Goal: Task Accomplishment & Management: Use online tool/utility

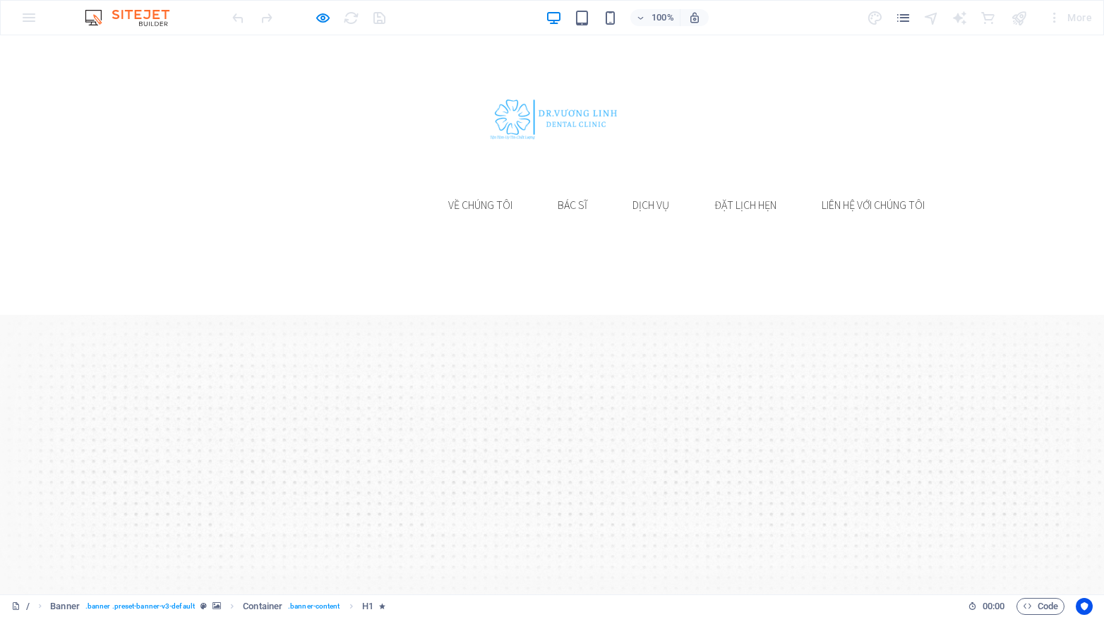
click at [359, 188] on link "Trang Chủ" at bounding box center [376, 205] width 76 height 34
click at [475, 188] on link "về chúng tôi" at bounding box center [480, 205] width 87 height 34
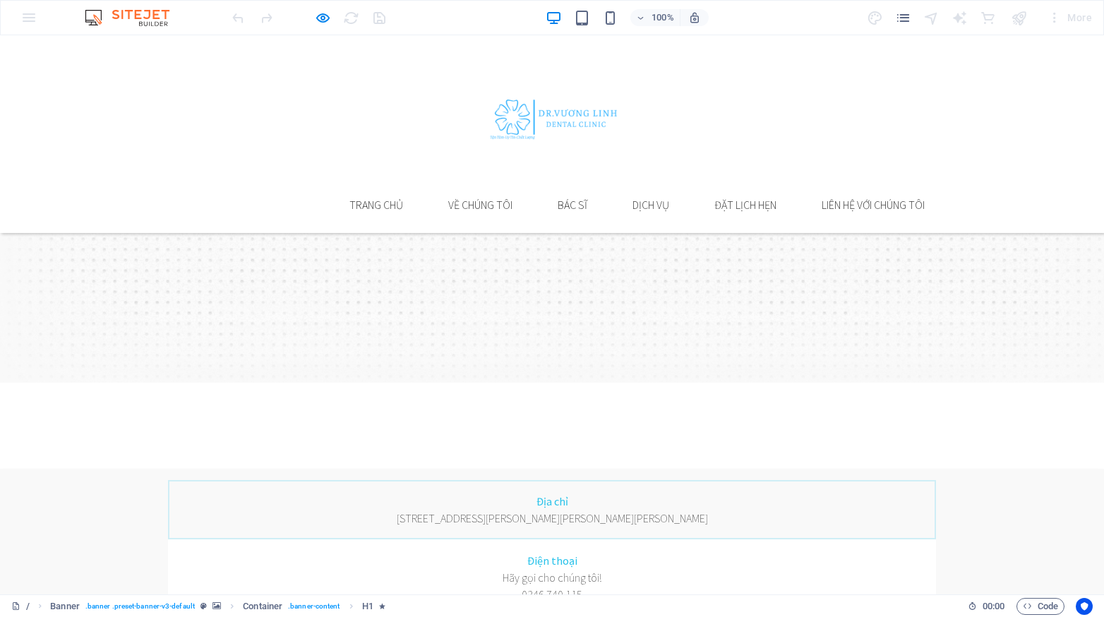
scroll to position [212, 0]
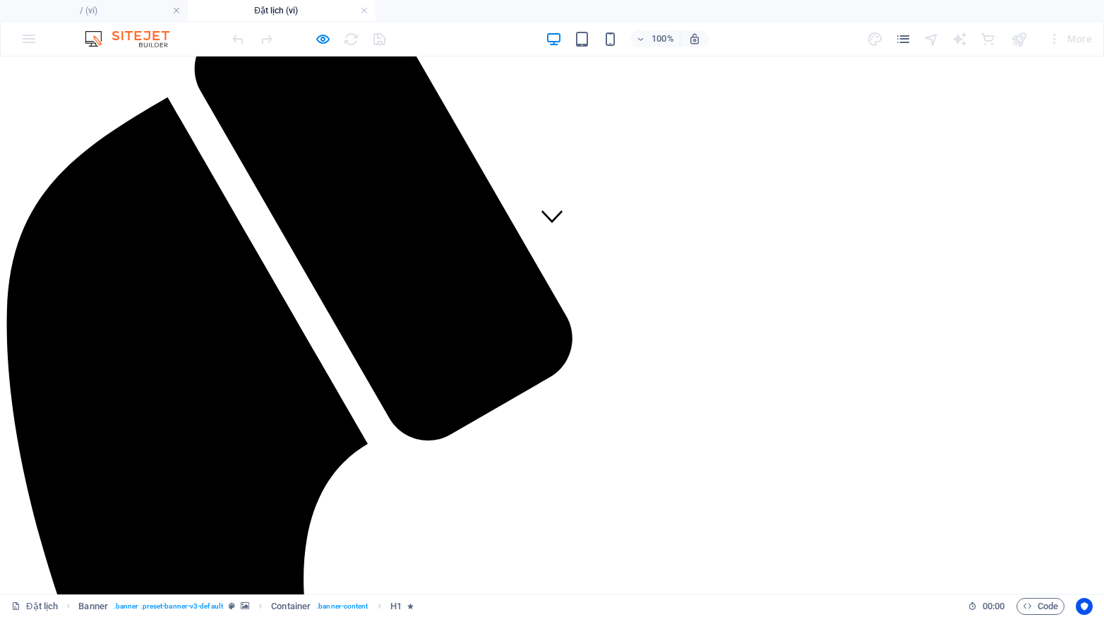
scroll to position [0, 0]
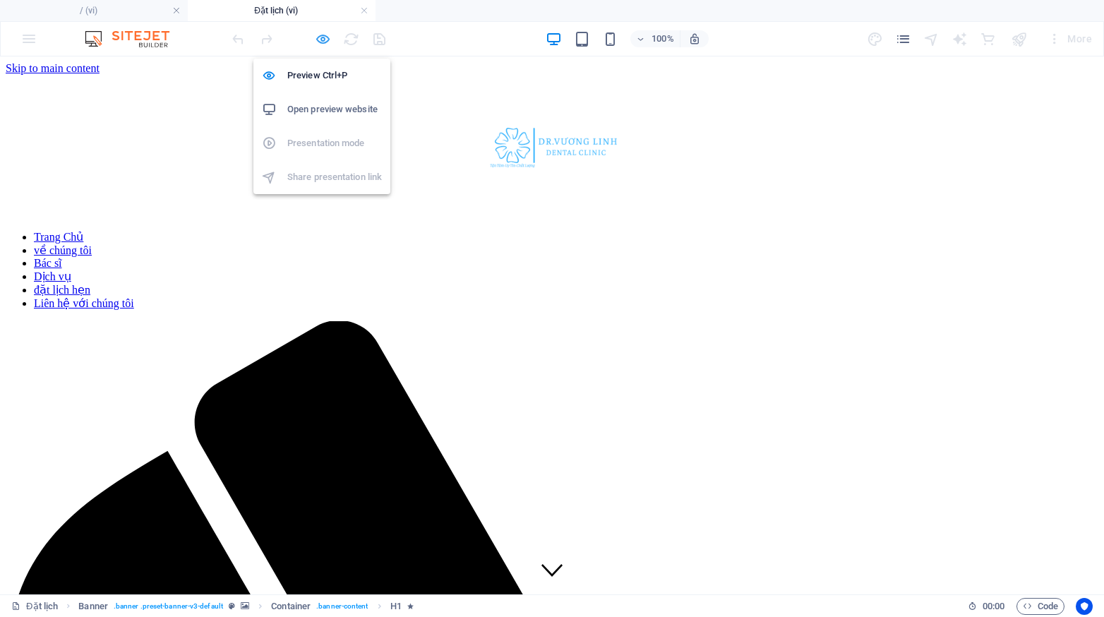
click at [0, 0] on icon "button" at bounding box center [0, 0] width 0 height 0
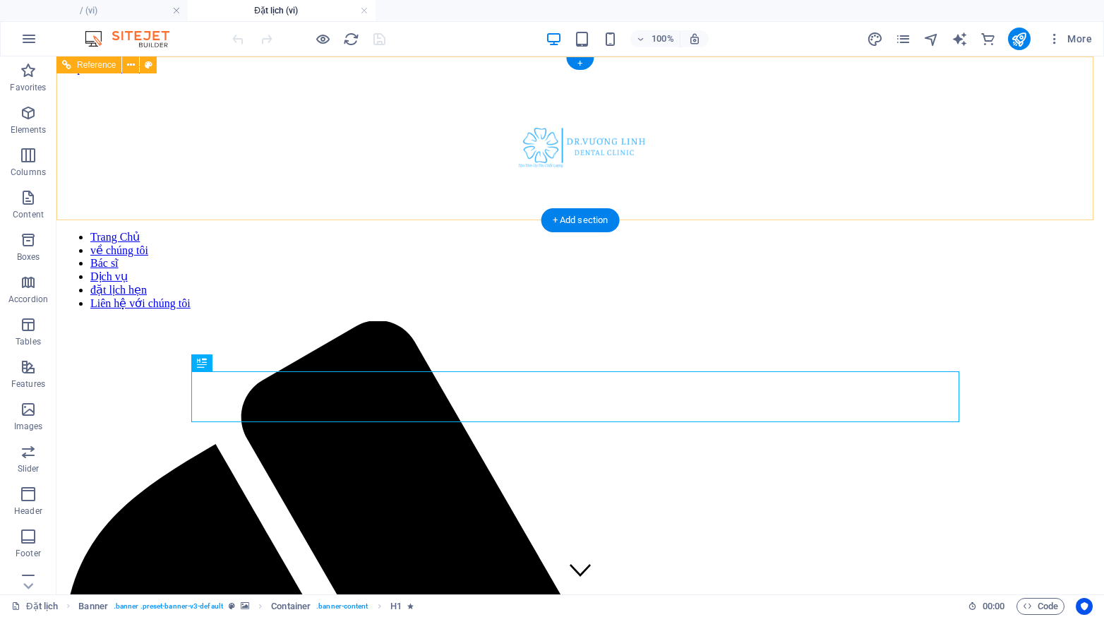
click at [478, 230] on nav "Trang Chủ về chúng tôi Bác sĩ Dịch vụ đặt lịch hẹn Liên hệ với chúng tôi" at bounding box center [580, 270] width 1036 height 80
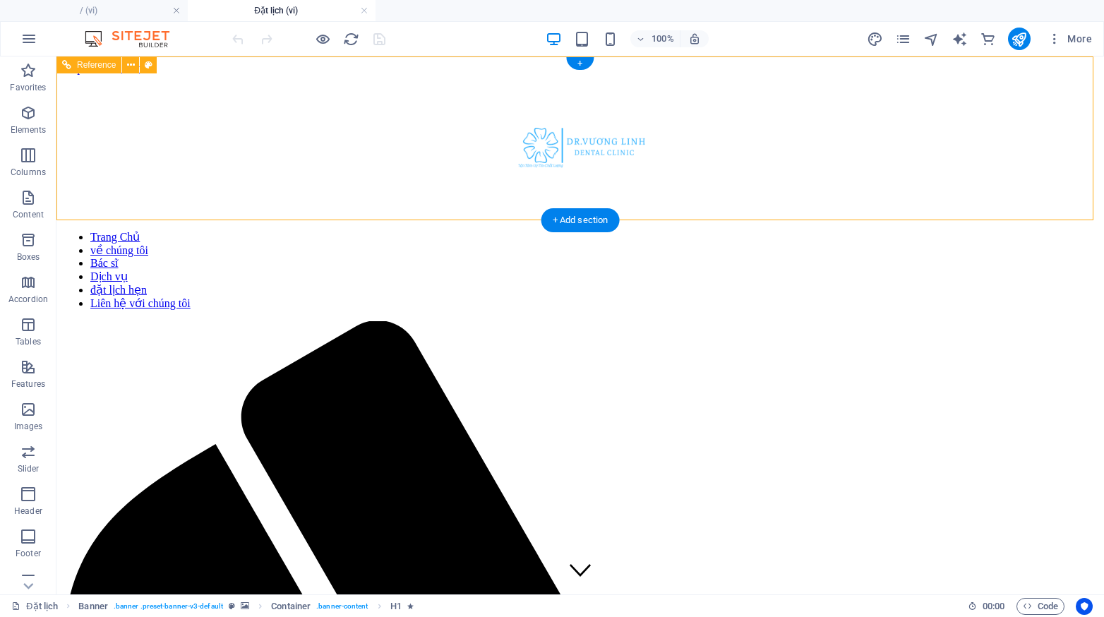
drag, startPoint x: 478, startPoint y: 144, endPoint x: 229, endPoint y: 144, distance: 248.5
click at [478, 230] on nav "Trang Chủ về chúng tôi Bác sĩ Dịch vụ đặt lịch hẹn Liên hệ với chúng tôi" at bounding box center [580, 270] width 1036 height 80
click at [229, 230] on nav "Trang Chủ về chúng tôi Bác sĩ Dịch vụ đặt lịch hẹn Liên hệ với chúng tôi" at bounding box center [580, 270] width 1036 height 80
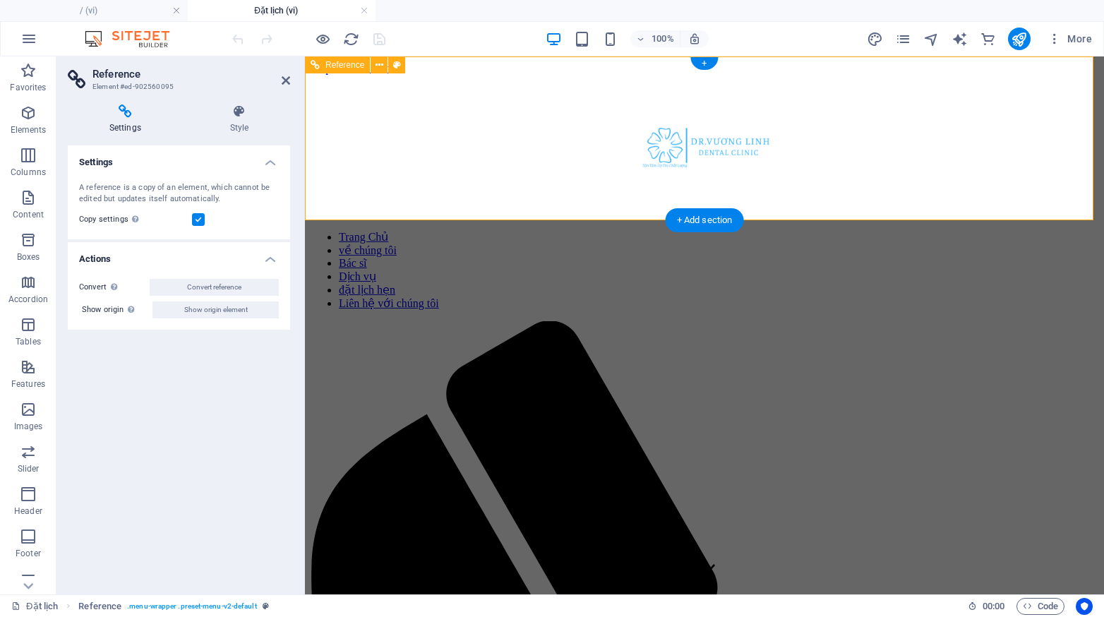
click at [619, 230] on nav "Trang Chủ về chúng tôi Bác sĩ Dịch vụ đặt lịch hẹn Liên hệ với chúng tôi" at bounding box center [705, 270] width 788 height 80
click at [273, 161] on h4 "Settings" at bounding box center [179, 157] width 222 height 25
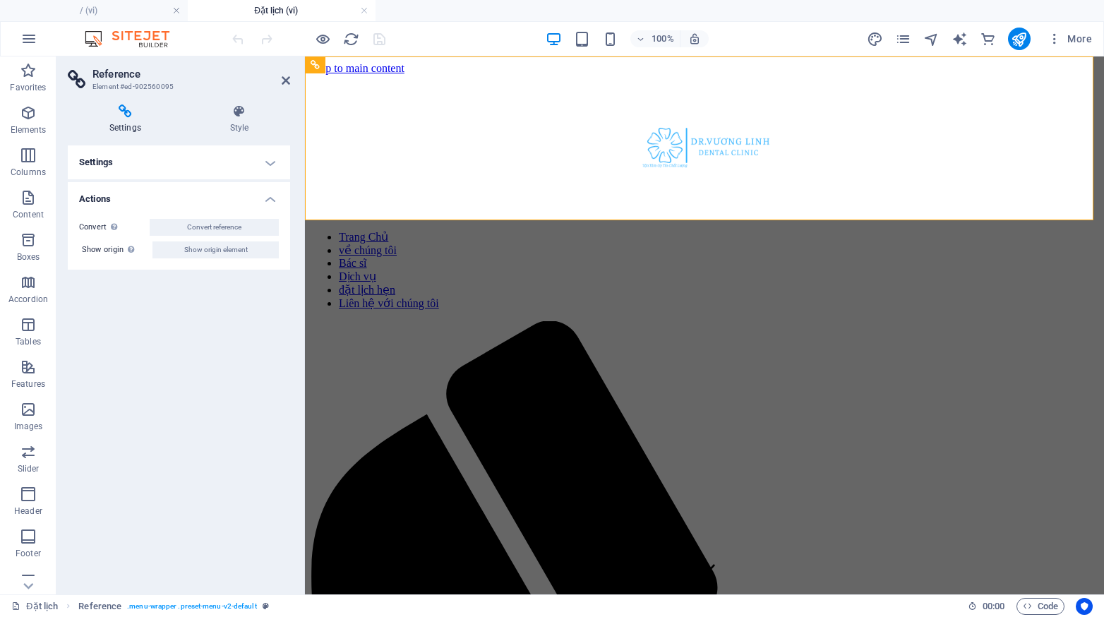
click at [275, 162] on h4 "Settings" at bounding box center [179, 162] width 222 height 34
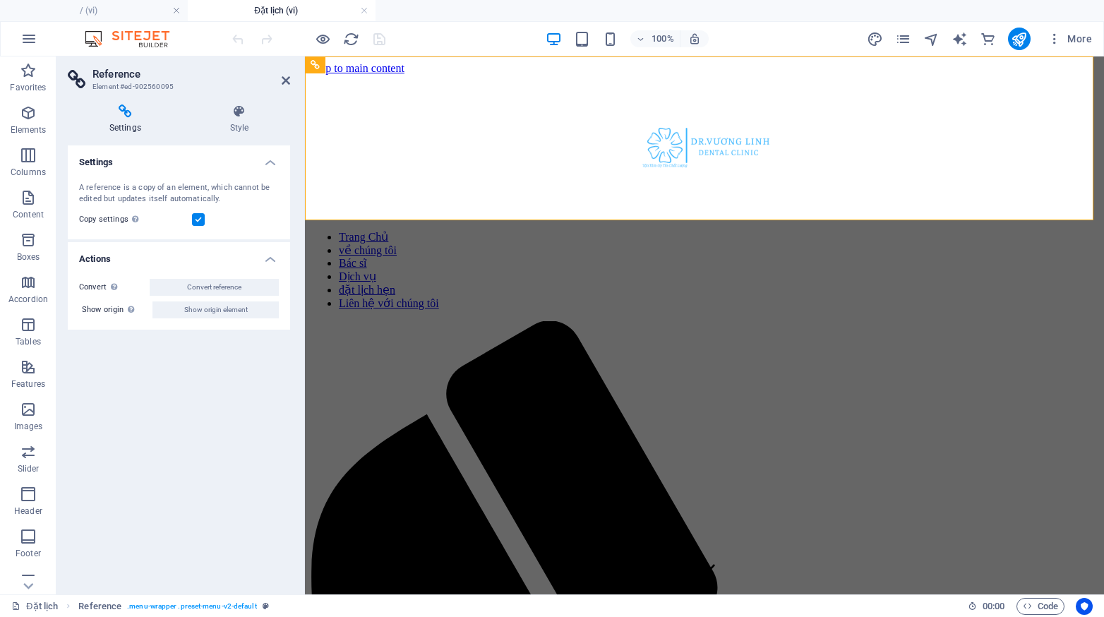
click at [273, 254] on h4 "Actions" at bounding box center [179, 254] width 222 height 25
click at [273, 254] on h4 "Actions" at bounding box center [179, 259] width 222 height 34
click at [503, 230] on nav "Trang Chủ về chúng tôi Bác sĩ Dịch vụ đặt lịch hẹn Liên hệ với chúng tôi" at bounding box center [705, 270] width 788 height 80
click at [536, 230] on nav "Trang Chủ về chúng tôi Bác sĩ Dịch vụ đặt lịch hẹn Liên hệ với chúng tôi" at bounding box center [705, 270] width 788 height 80
drag, startPoint x: 520, startPoint y: 202, endPoint x: 500, endPoint y: 405, distance: 204.4
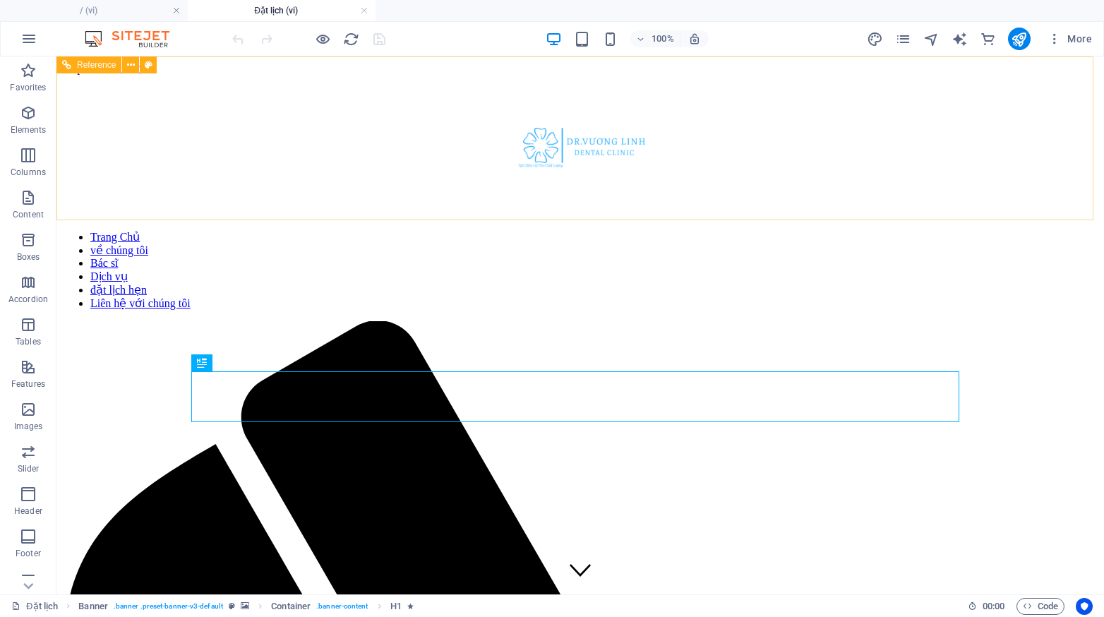
click at [516, 230] on nav "Trang Chủ về chúng tôi Bác sĩ Dịch vụ đặt lịch hẹn Liên hệ với chúng tôi" at bounding box center [580, 270] width 1036 height 80
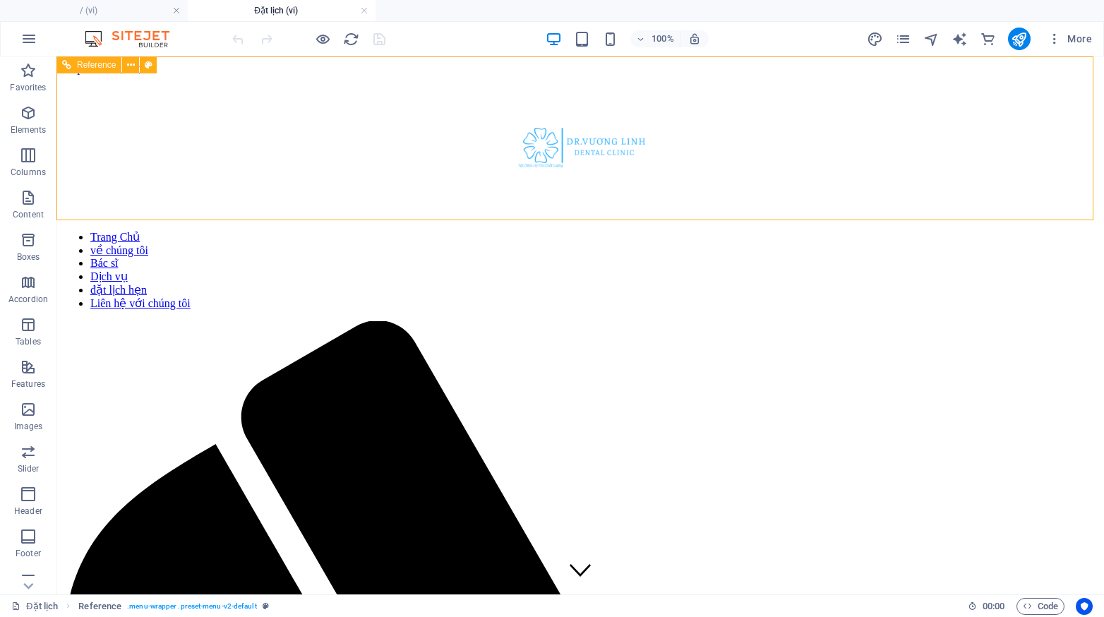
click at [516, 230] on nav "Trang Chủ về chúng tôi Bác sĩ Dịch vụ đặt lịch hẹn Liên hệ với chúng tôi" at bounding box center [580, 270] width 1036 height 80
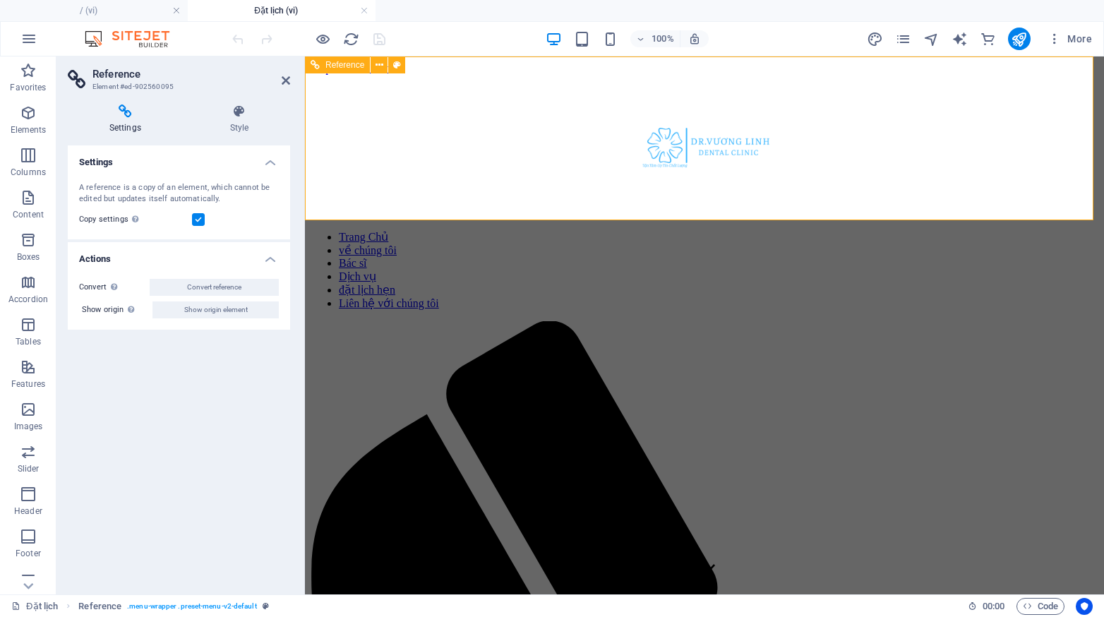
click at [618, 230] on nav "Trang Chủ về chúng tôi Bác sĩ Dịch vụ đặt lịch hẹn Liên hệ với chúng tôi" at bounding box center [705, 270] width 788 height 80
click at [285, 82] on icon at bounding box center [286, 80] width 8 height 11
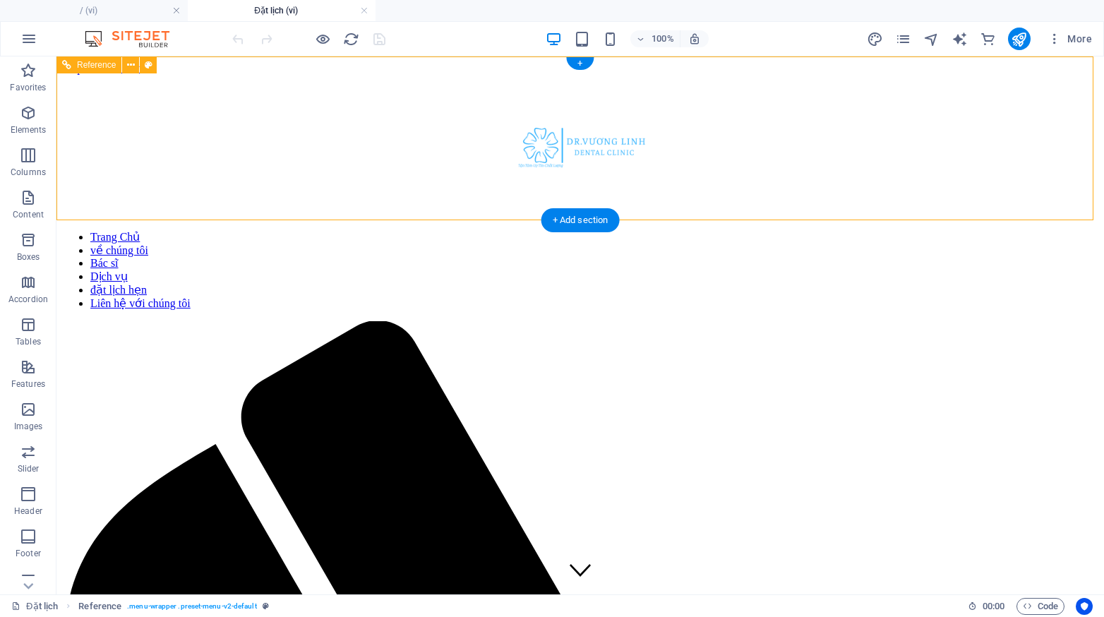
click at [583, 230] on nav "Trang Chủ về chúng tôi Bác sĩ Dịch vụ đặt lịch hẹn Liên hệ với chúng tôi" at bounding box center [580, 270] width 1036 height 80
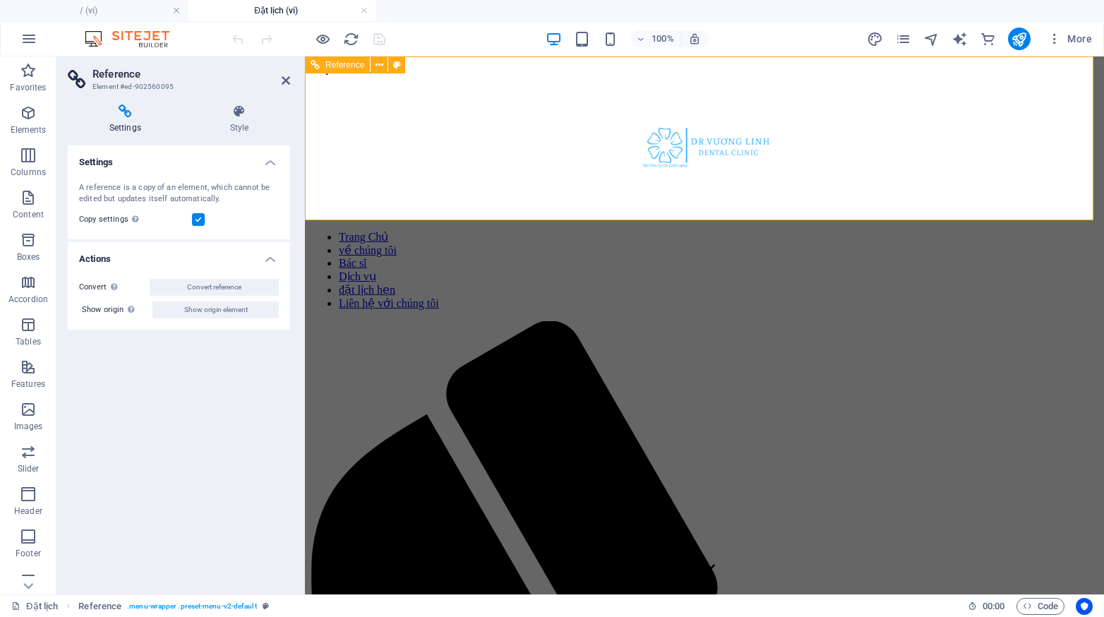
click at [443, 147] on div at bounding box center [705, 147] width 788 height 144
click at [494, 230] on nav "Trang Chủ về chúng tôi Bác sĩ Dịch vụ đặt lịch hẹn Liên hệ với chúng tôi" at bounding box center [705, 270] width 788 height 80
click at [265, 167] on h4 "Settings" at bounding box center [179, 157] width 222 height 25
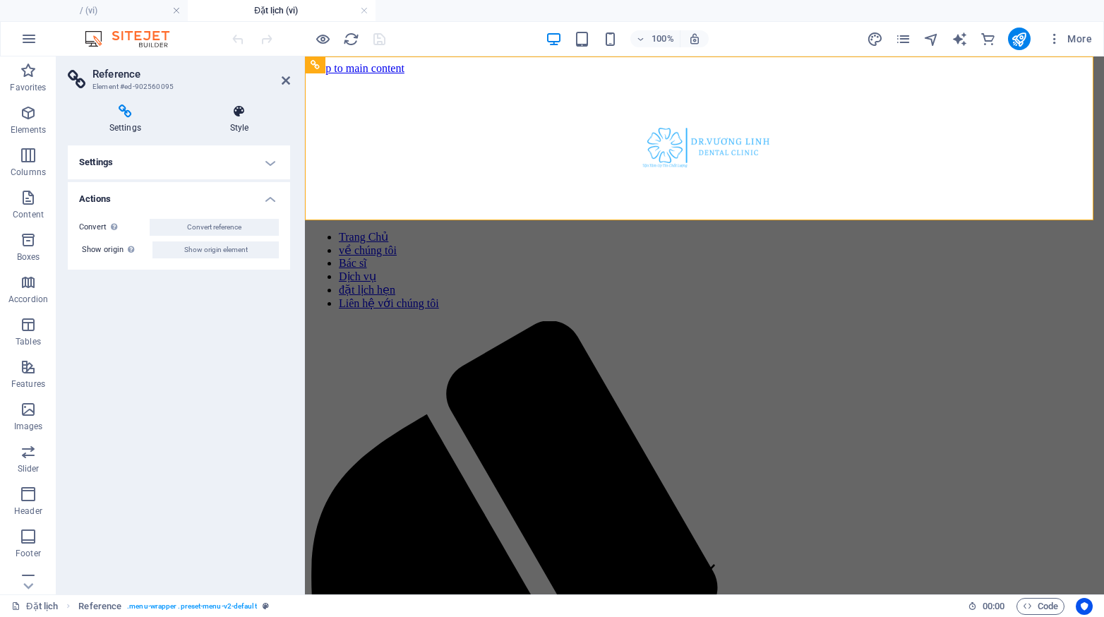
click at [240, 119] on h4 "Style" at bounding box center [240, 119] width 102 height 30
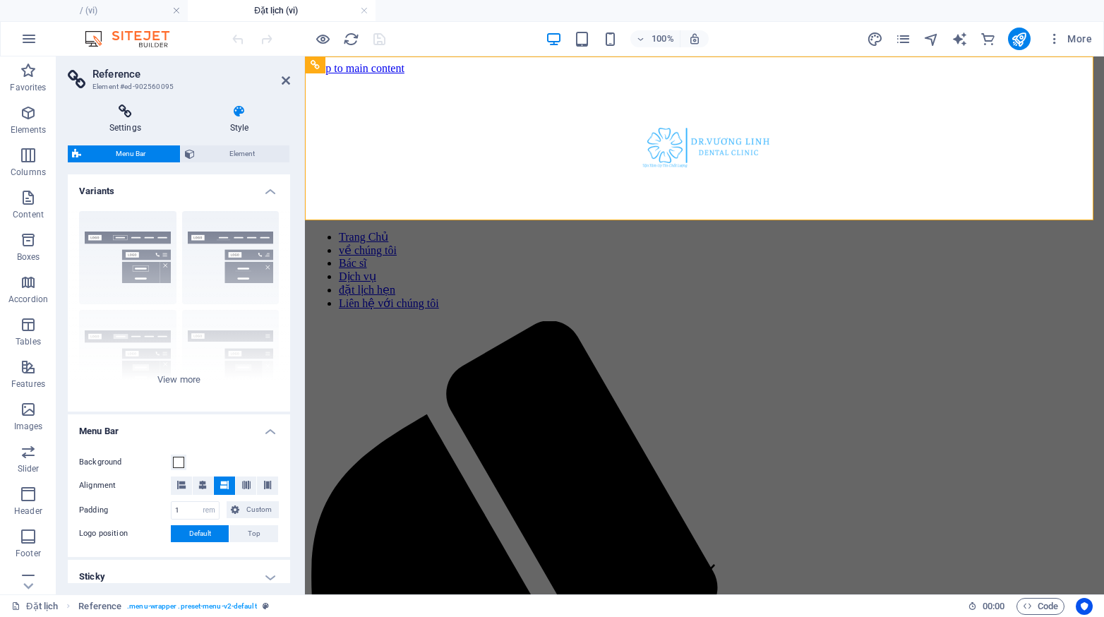
click at [138, 116] on icon at bounding box center [125, 111] width 115 height 14
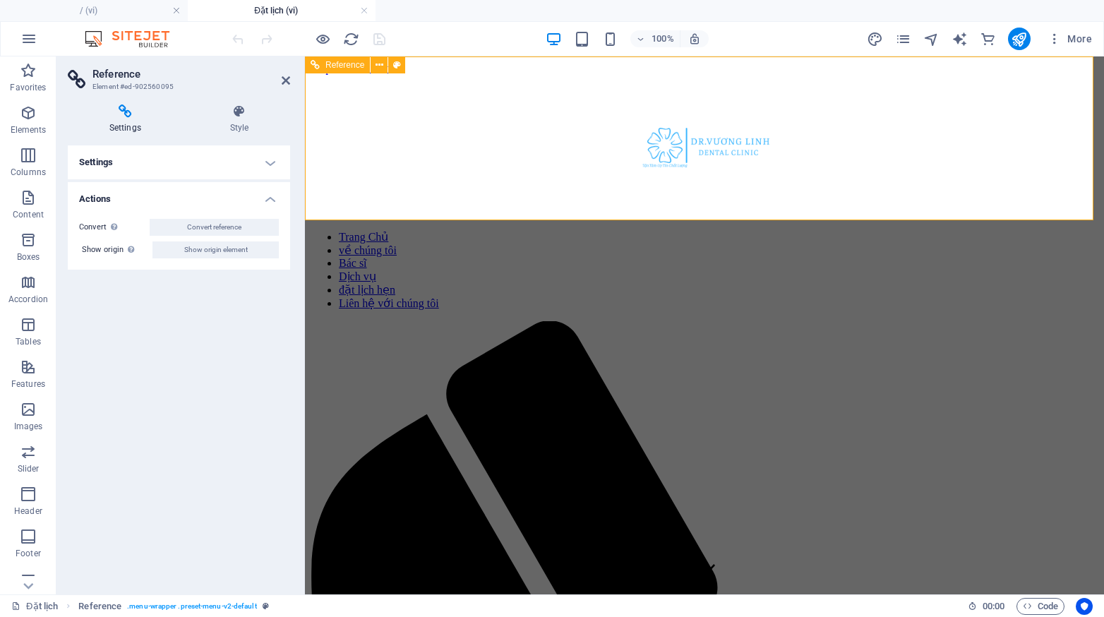
click at [378, 158] on div at bounding box center [705, 147] width 788 height 144
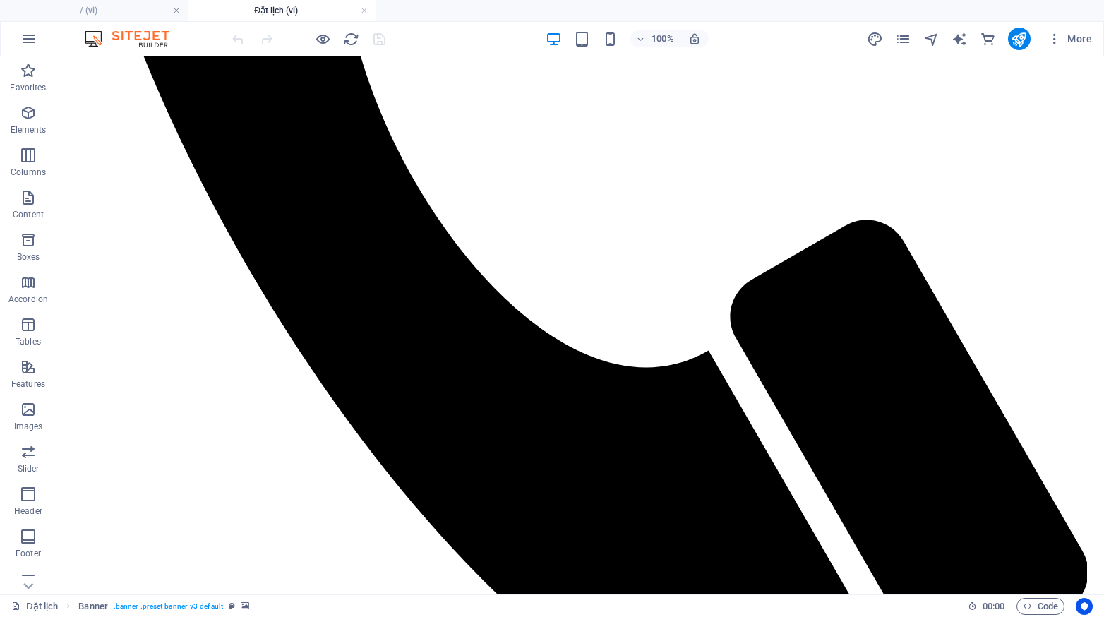
scroll to position [905, 0]
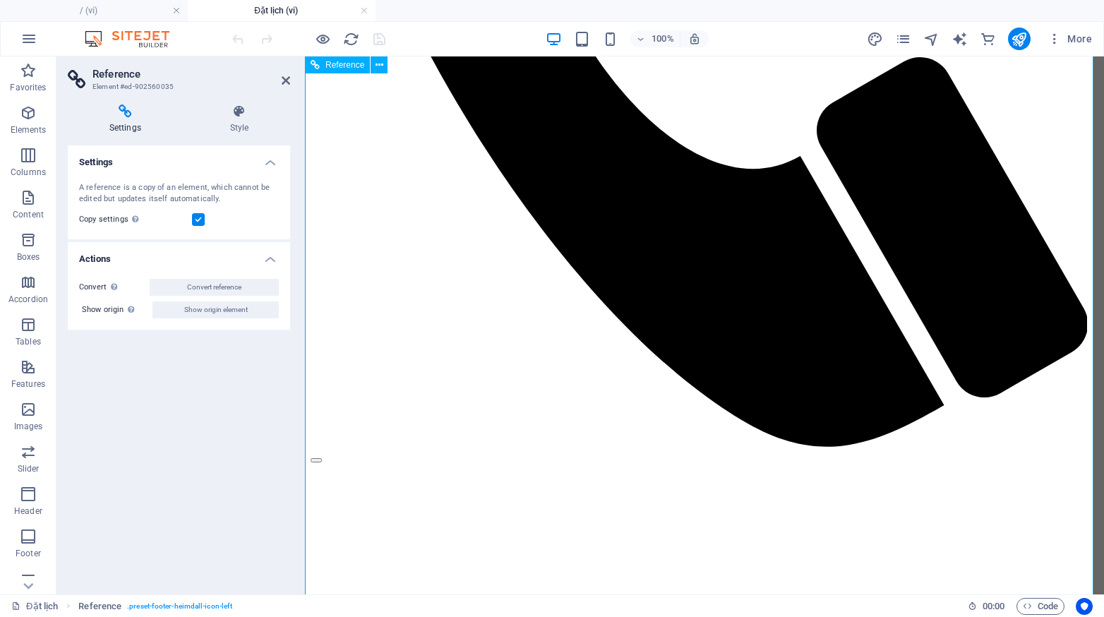
click at [198, 223] on label at bounding box center [198, 219] width 13 height 13
click at [0, 0] on input "Copy settings Use the same settings (flex, animation, position, style) as for t…" at bounding box center [0, 0] width 0 height 0
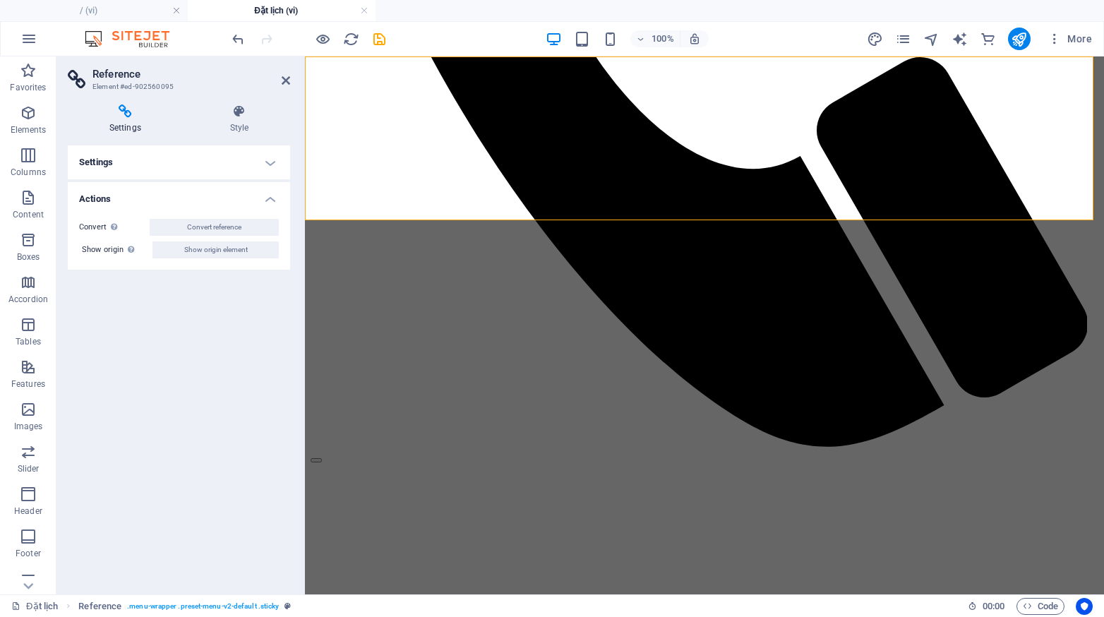
click at [274, 157] on h4 "Settings" at bounding box center [179, 162] width 222 height 34
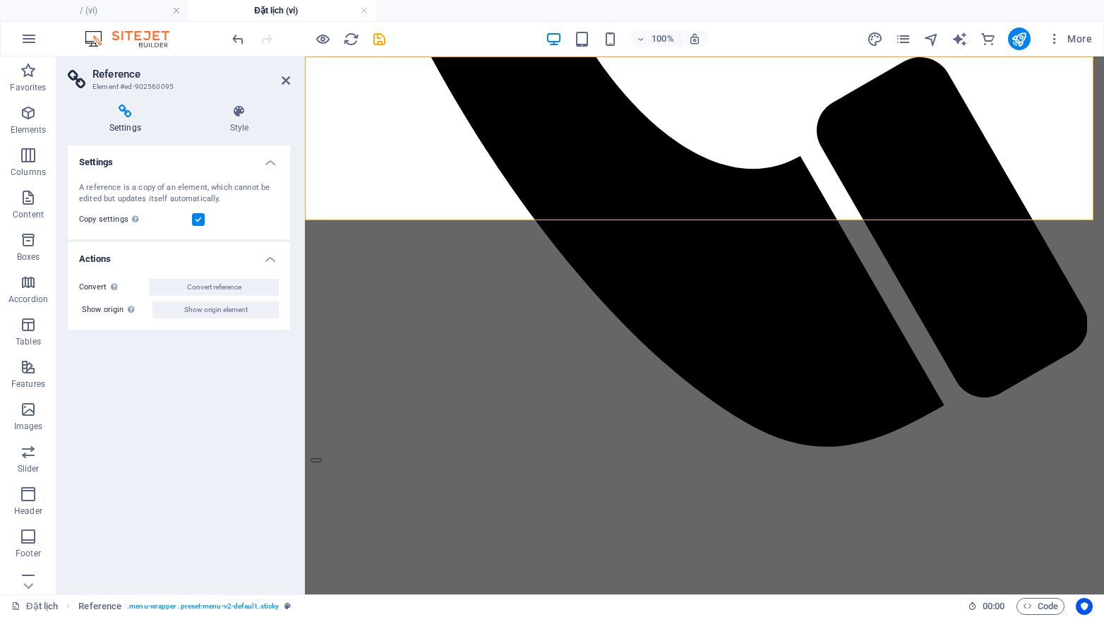
click at [198, 224] on label at bounding box center [198, 219] width 13 height 13
click at [0, 0] on input "Copy settings Use the same settings (flex, animation, position, style) as for t…" at bounding box center [0, 0] width 0 height 0
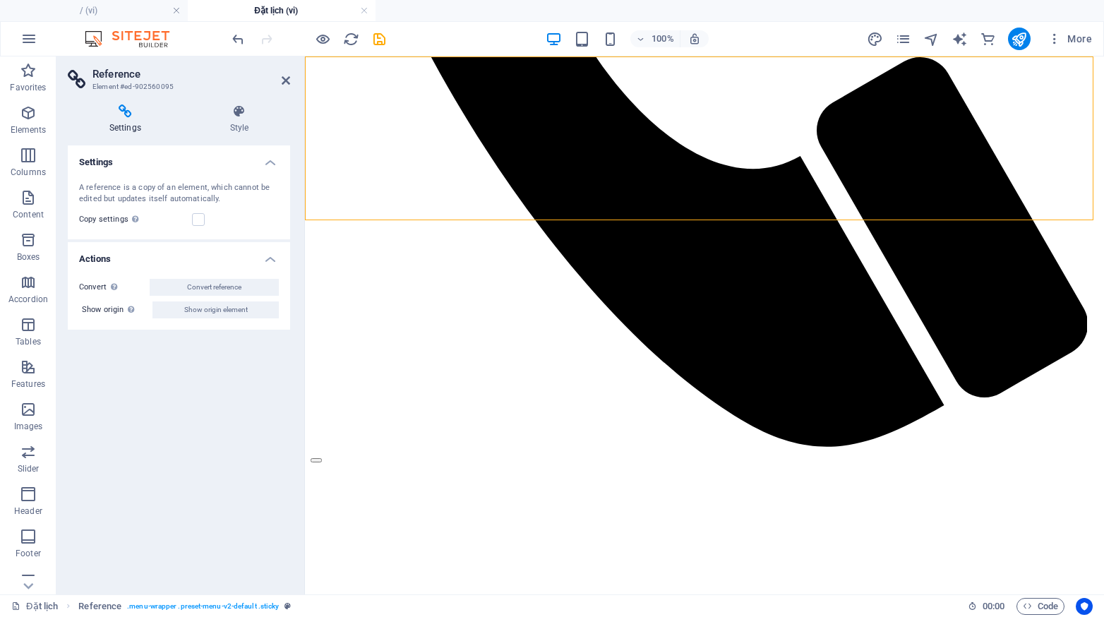
drag, startPoint x: 503, startPoint y: 145, endPoint x: 198, endPoint y: 208, distance: 312.1
click at [198, 208] on div "A reference is a copy of an element, which cannot be edited but updates itself …" at bounding box center [179, 205] width 222 height 68
click at [194, 221] on label at bounding box center [198, 219] width 13 height 13
click at [0, 0] on input "Copy settings Use the same settings (flex, animation, position, style) as for t…" at bounding box center [0, 0] width 0 height 0
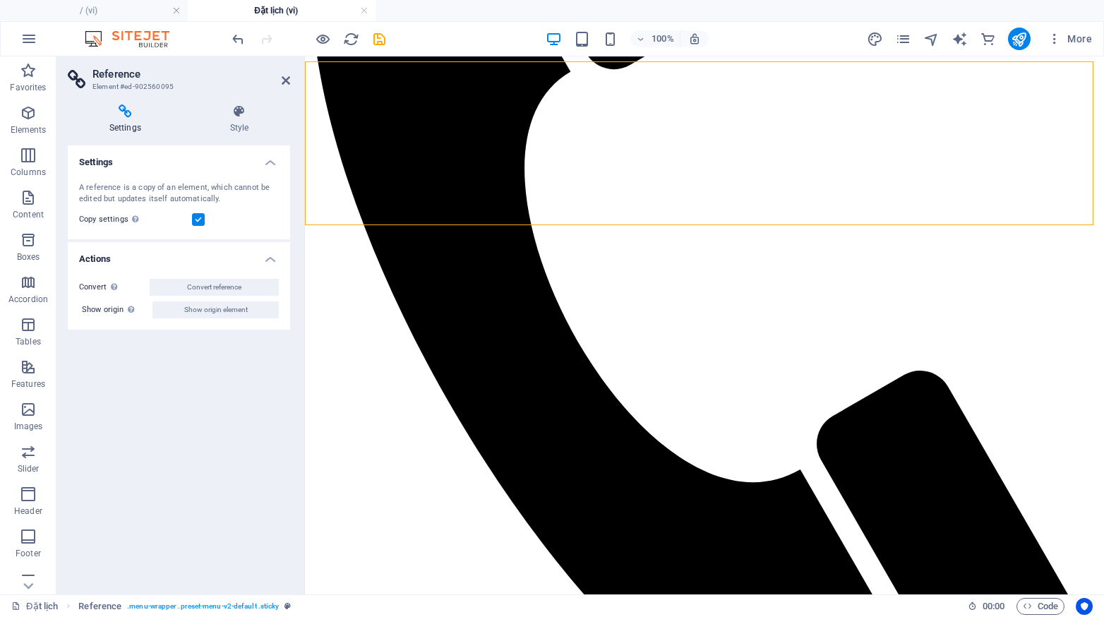
scroll to position [0, 0]
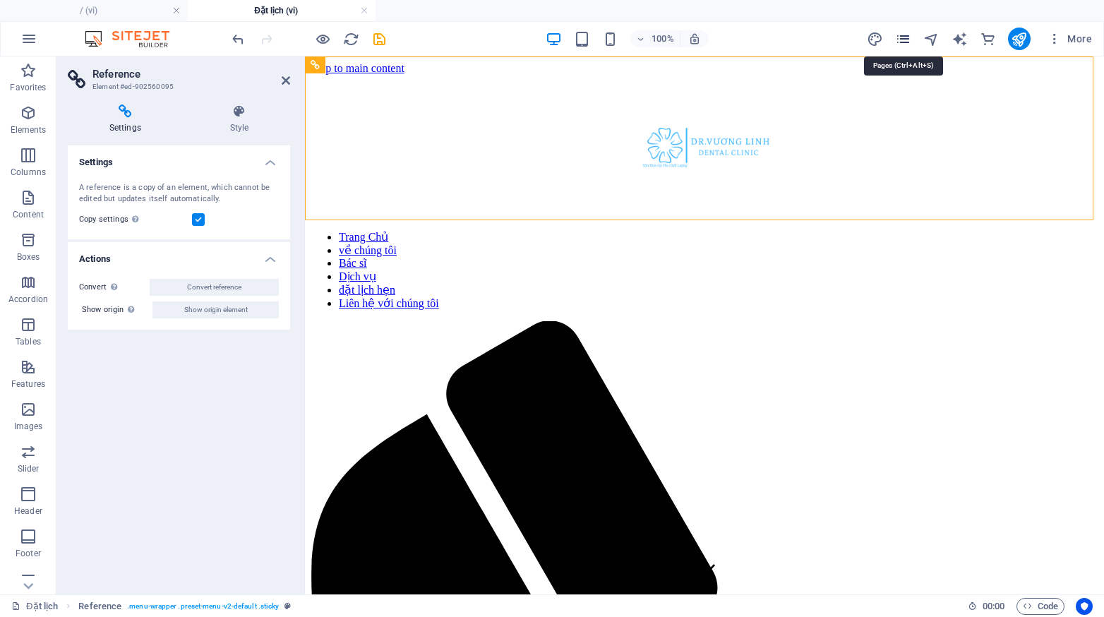
click at [909, 34] on icon "pages" at bounding box center [903, 39] width 16 height 16
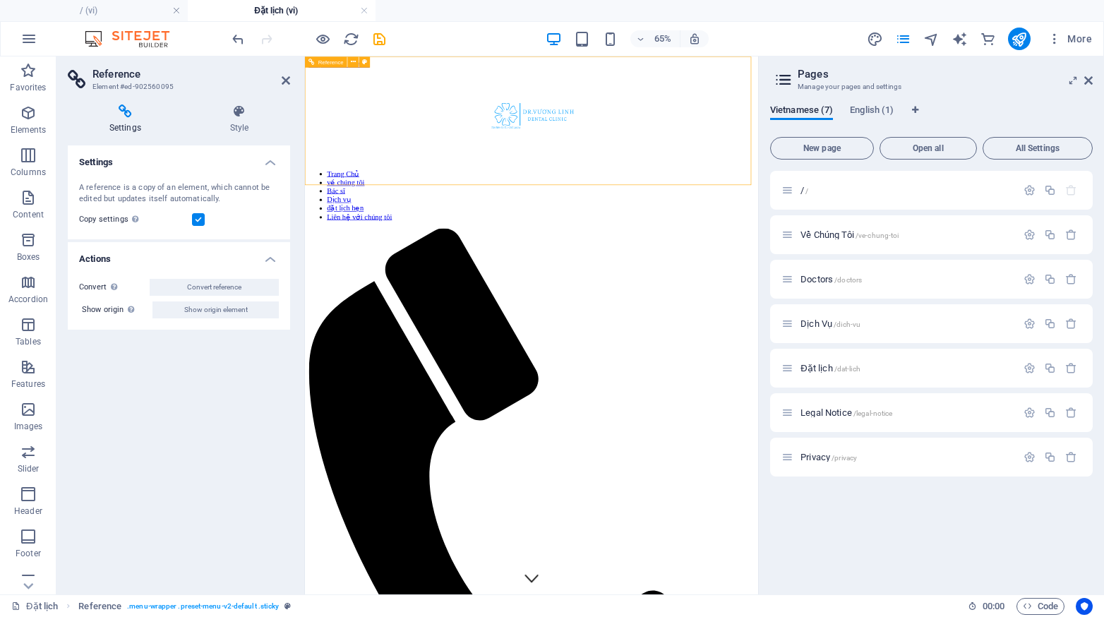
click at [423, 230] on nav "Trang Chủ về chúng tôi Bác sĩ Dịch vụ đặt lịch hẹn Liên hệ với chúng tôi" at bounding box center [654, 270] width 686 height 80
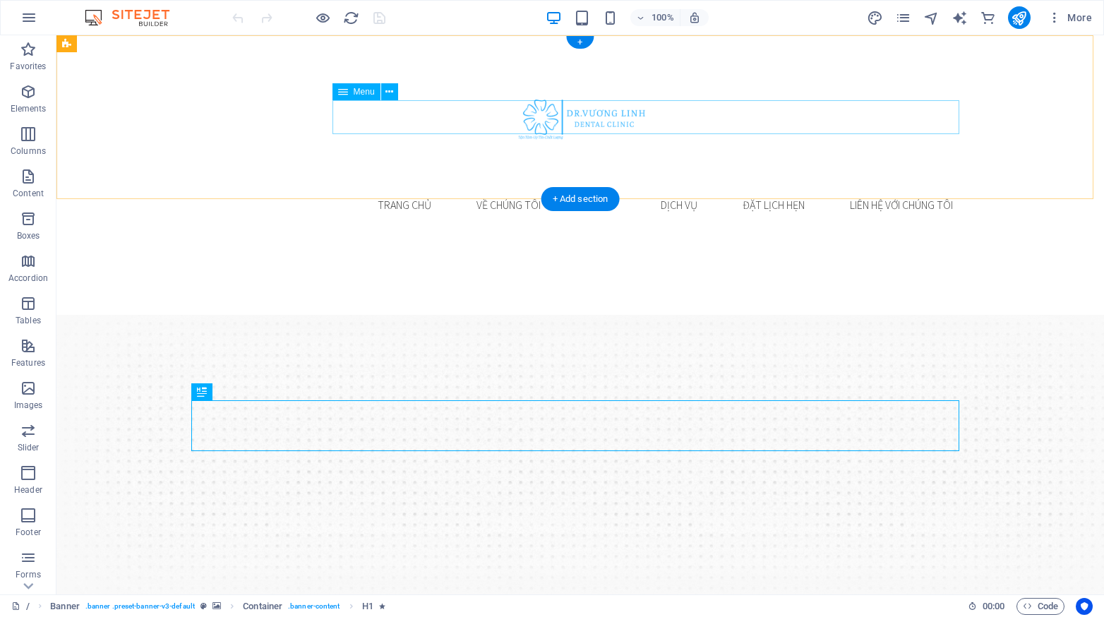
click at [399, 188] on nav "Trang Chủ về chúng tôi Bác sĩ Dịch vụ đặt lịch hẹn Liên hệ với chúng tôi" at bounding box center [580, 205] width 768 height 34
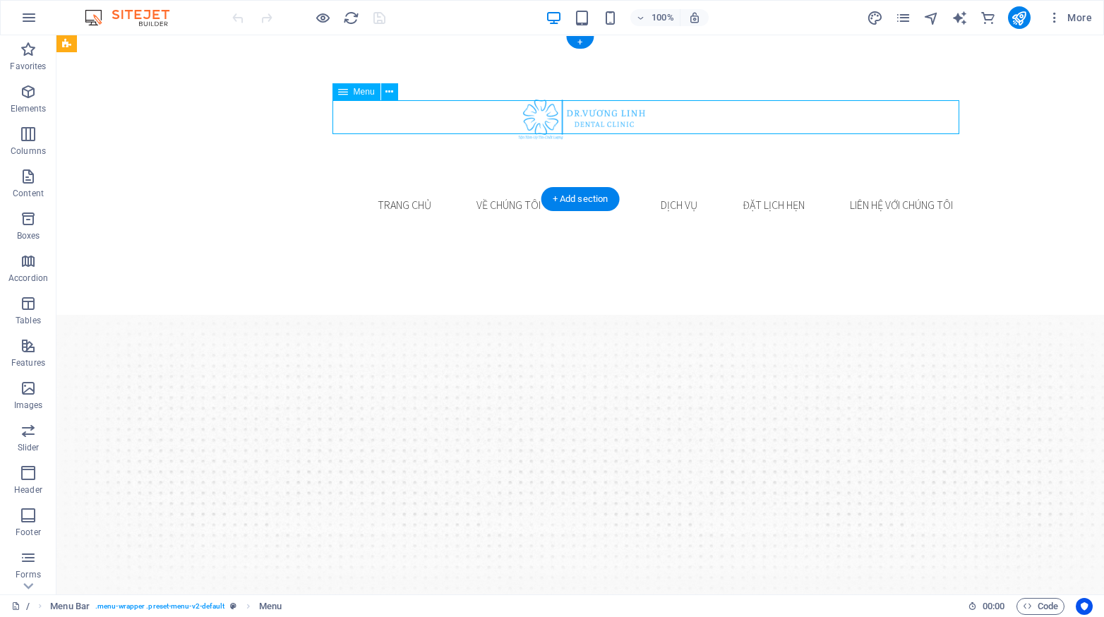
click at [399, 188] on nav "Trang Chủ về chúng tôi Bác sĩ Dịch vụ đặt lịch hẹn Liên hệ với chúng tôi" at bounding box center [580, 205] width 768 height 34
select select
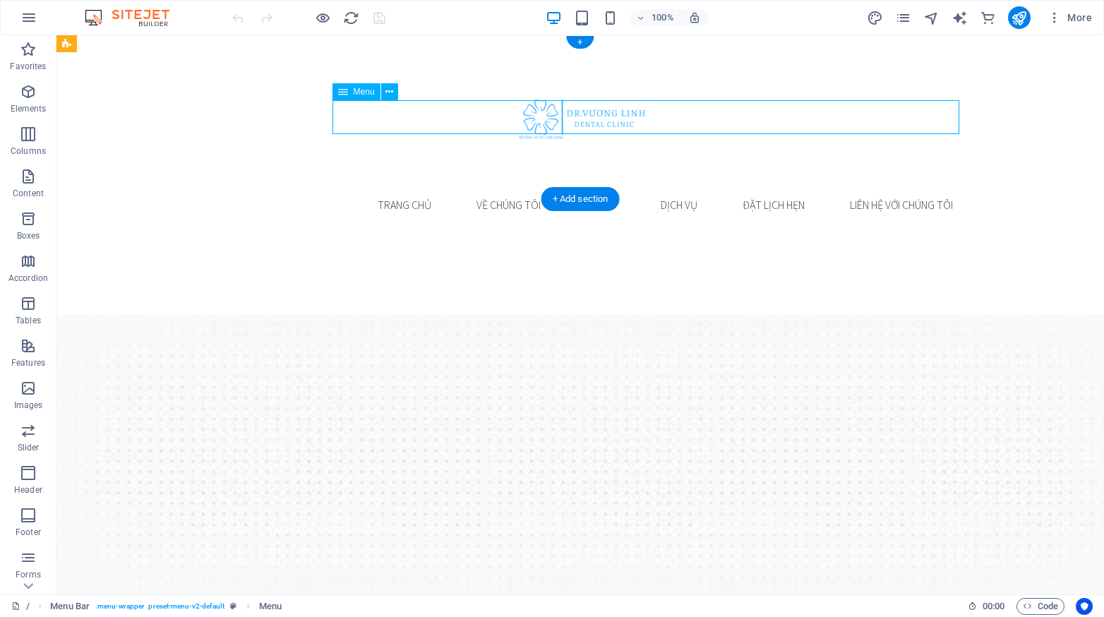
select select
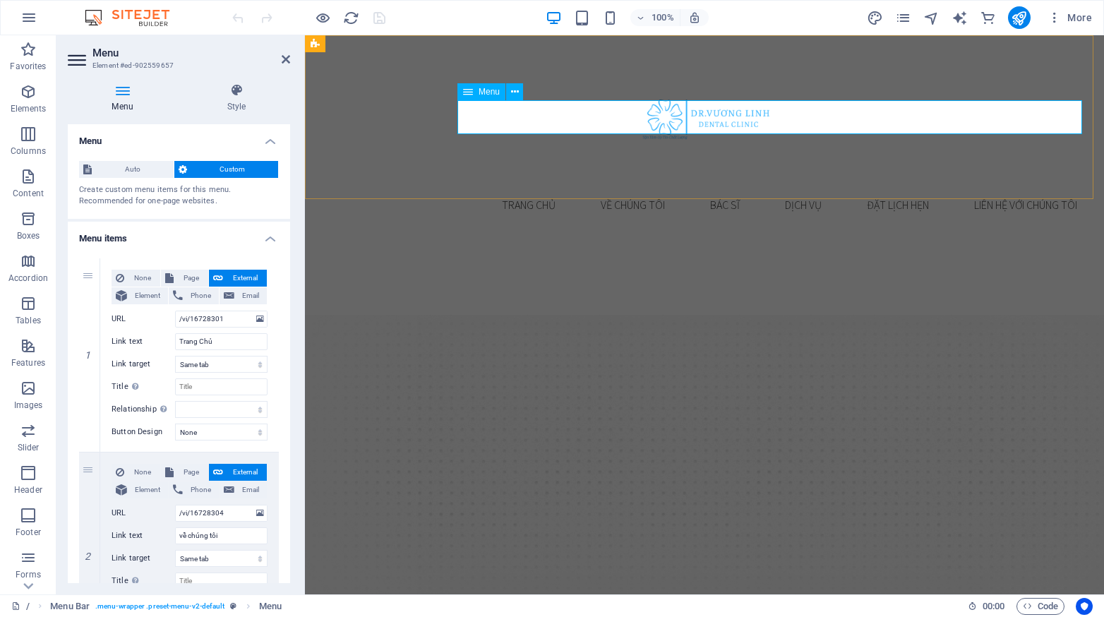
click at [614, 188] on nav "Trang Chủ về chúng tôi Bác sĩ Dịch vụ đặt lịch hẹn Liên hệ với chúng tôi" at bounding box center [705, 205] width 768 height 34
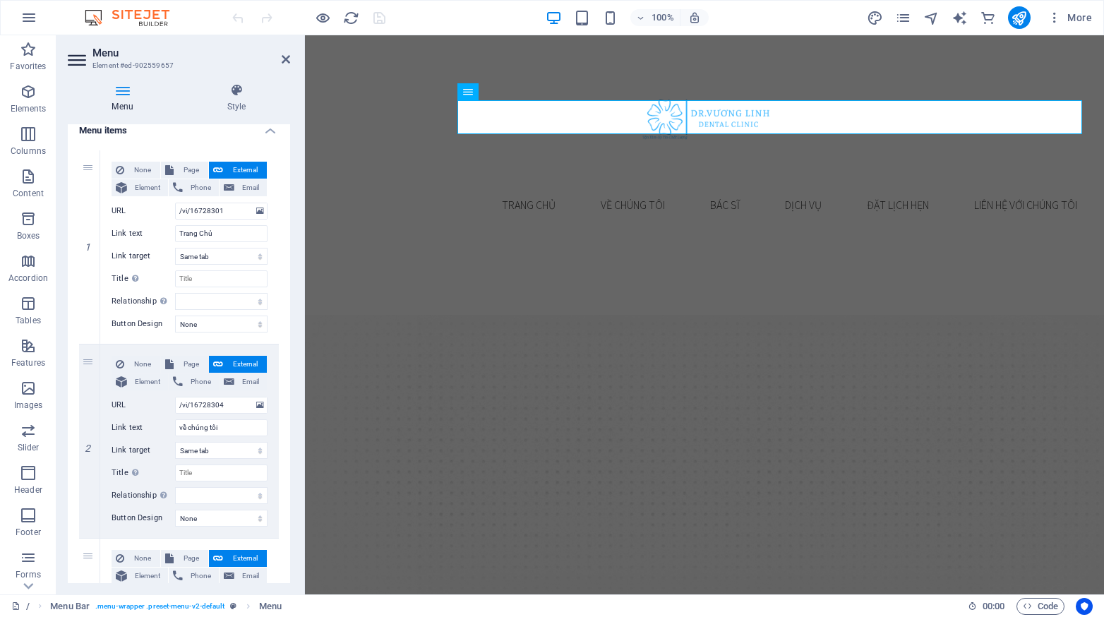
scroll to position [123, 0]
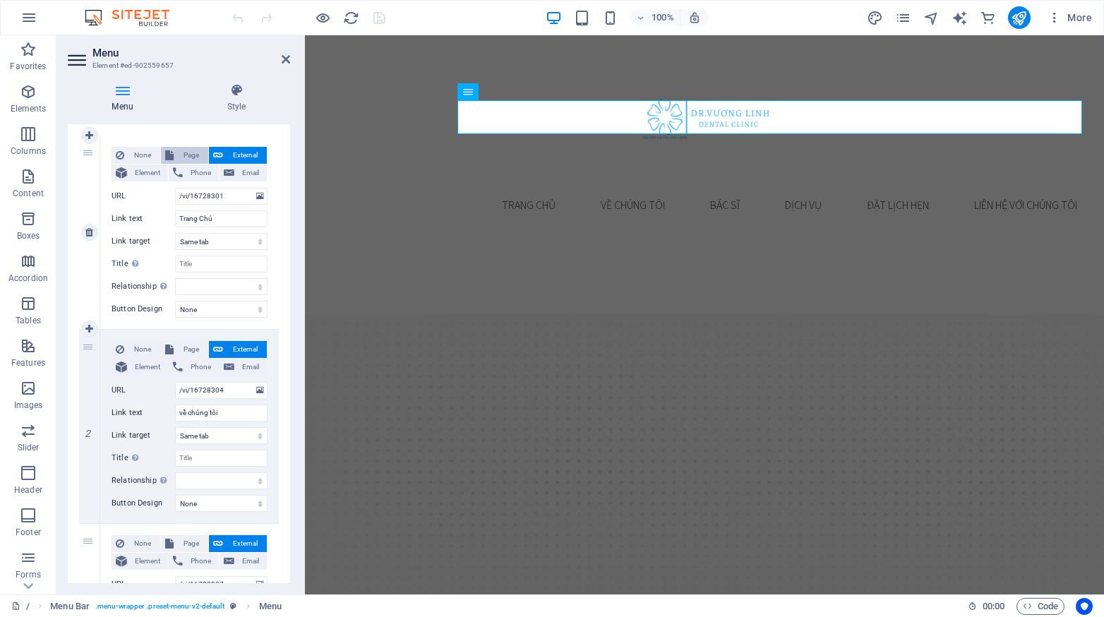
click at [189, 154] on span "Page" at bounding box center [191, 155] width 26 height 17
select select
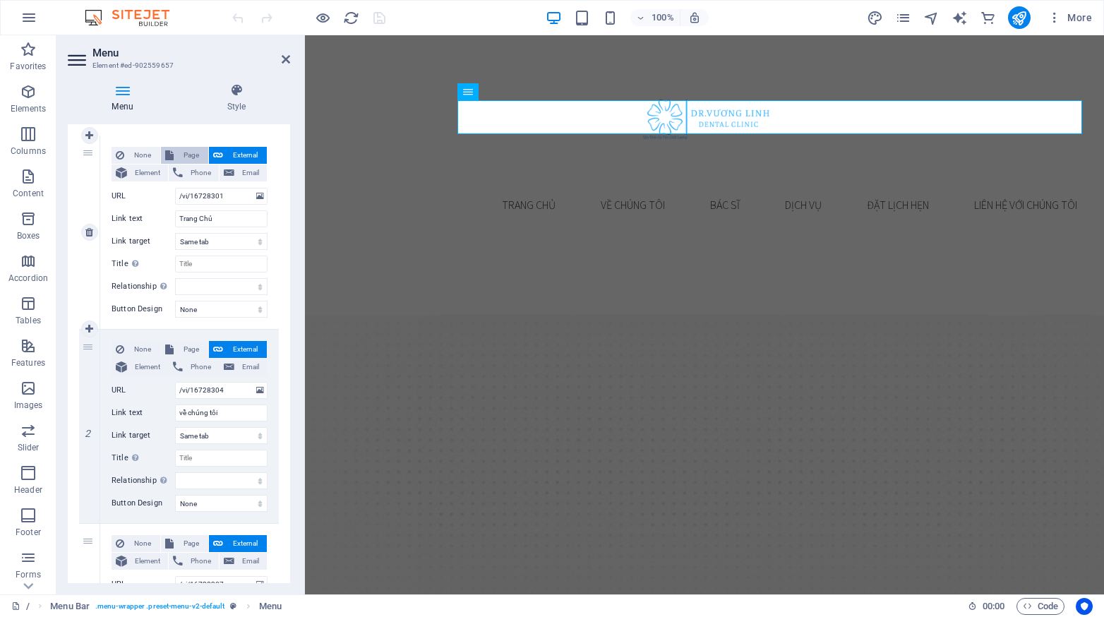
select select
click at [245, 198] on select "/ Về Chúng Tôi Doctors Dịch Vụ Đặt lịch Legal Notice Privacy /" at bounding box center [221, 196] width 92 height 17
select select "0"
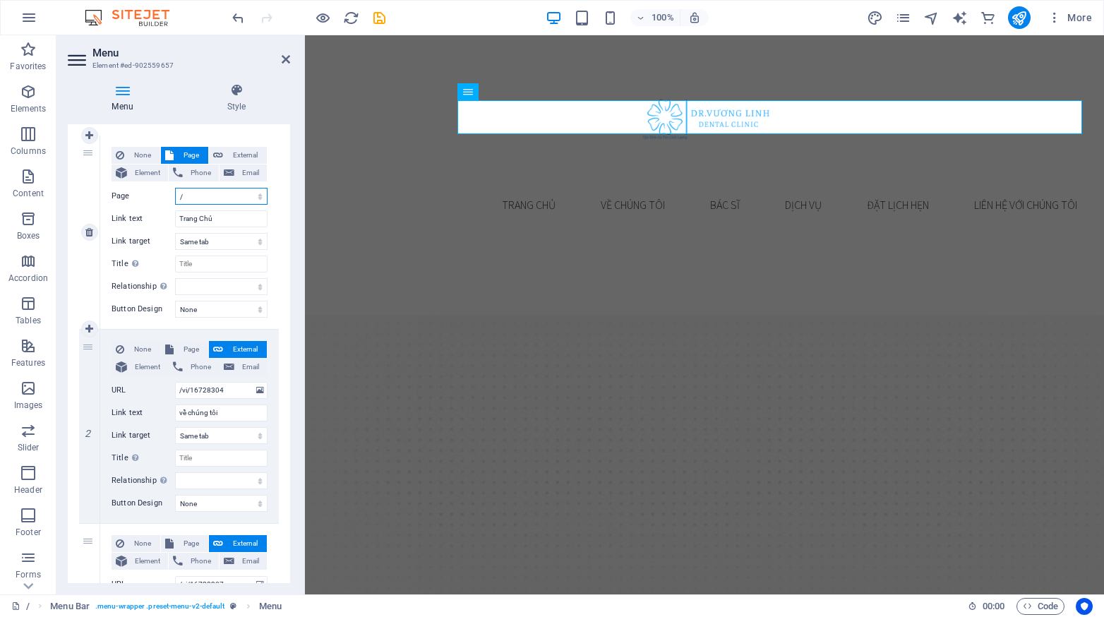
click at [175, 188] on select "/ Về Chúng Tôi Doctors Dịch Vụ Đặt lịch Legal Notice Privacy /" at bounding box center [221, 196] width 92 height 17
select select
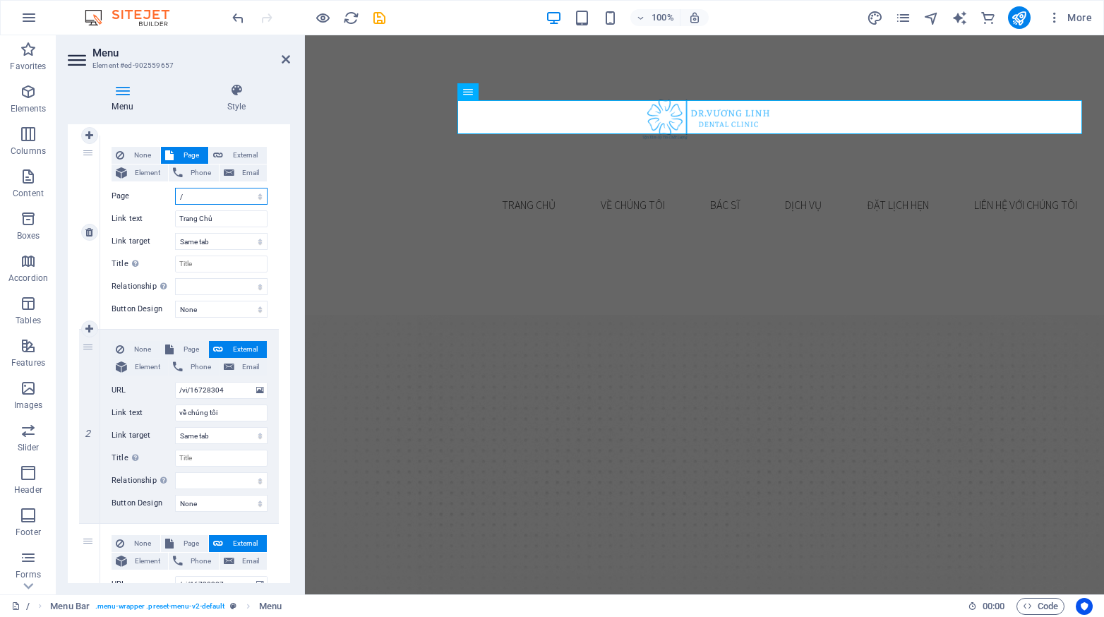
select select
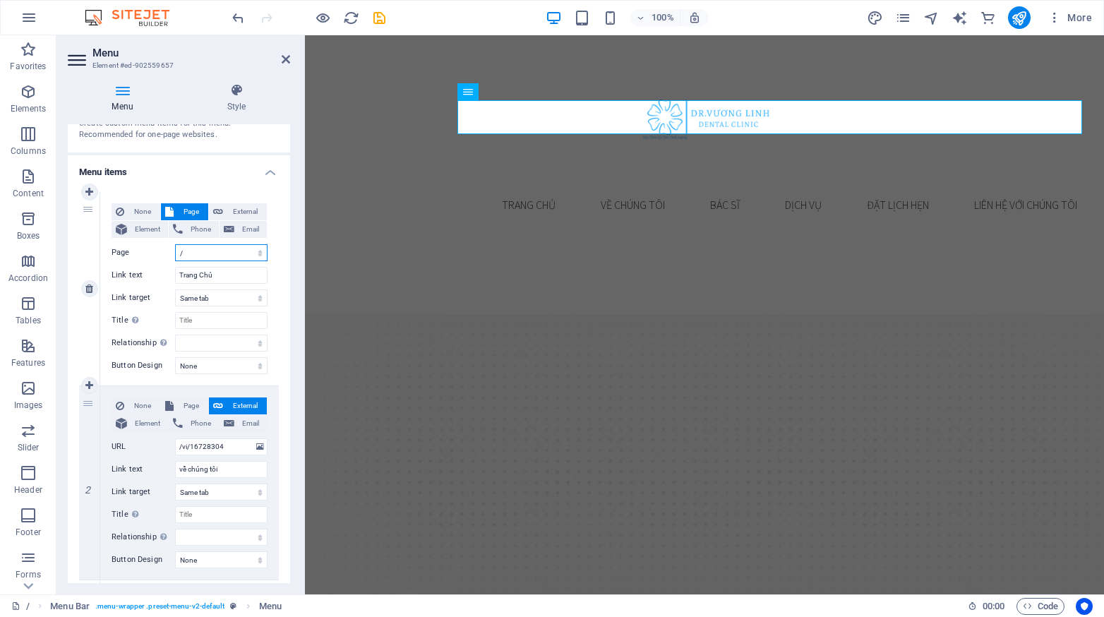
scroll to position [70, 0]
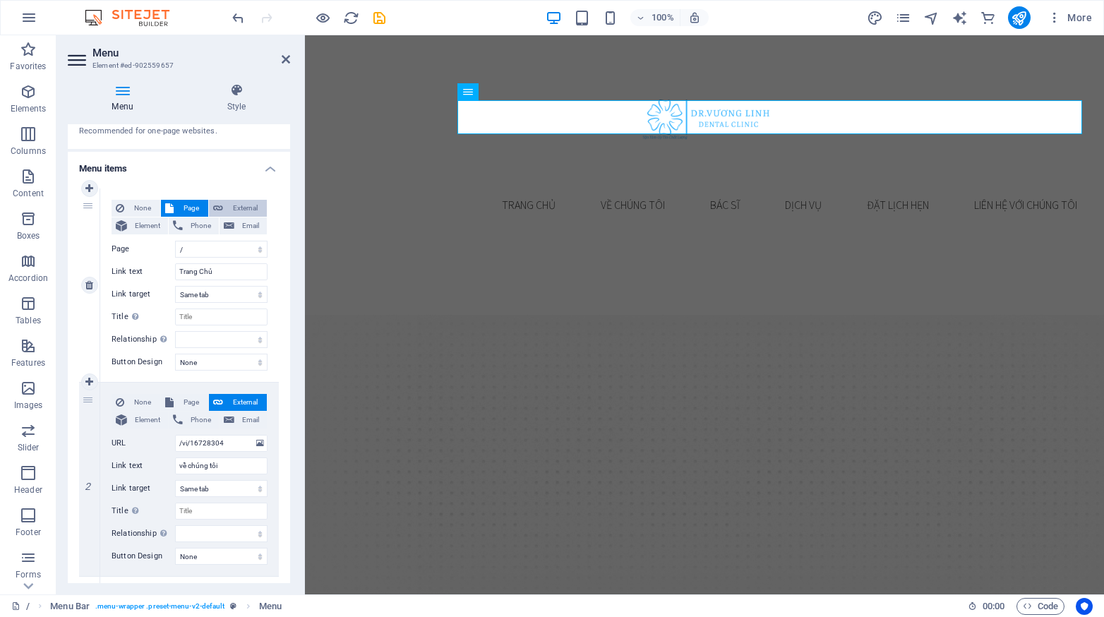
click at [232, 204] on span "External" at bounding box center [244, 208] width 35 height 17
select select "blank"
select select
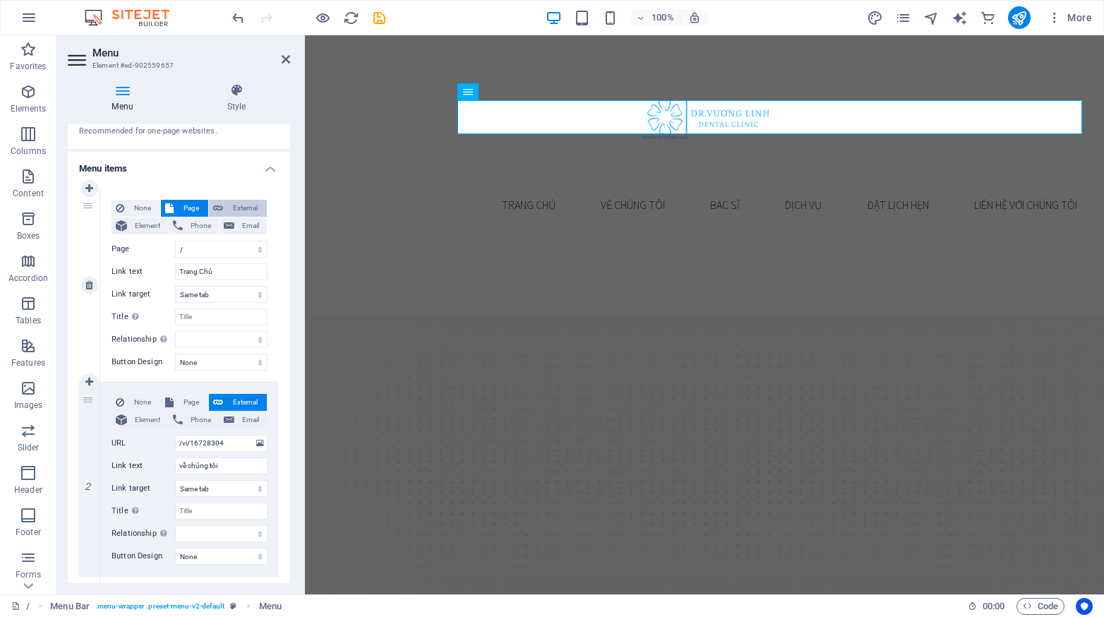
select select
click at [256, 249] on icon at bounding box center [260, 249] width 8 height 16
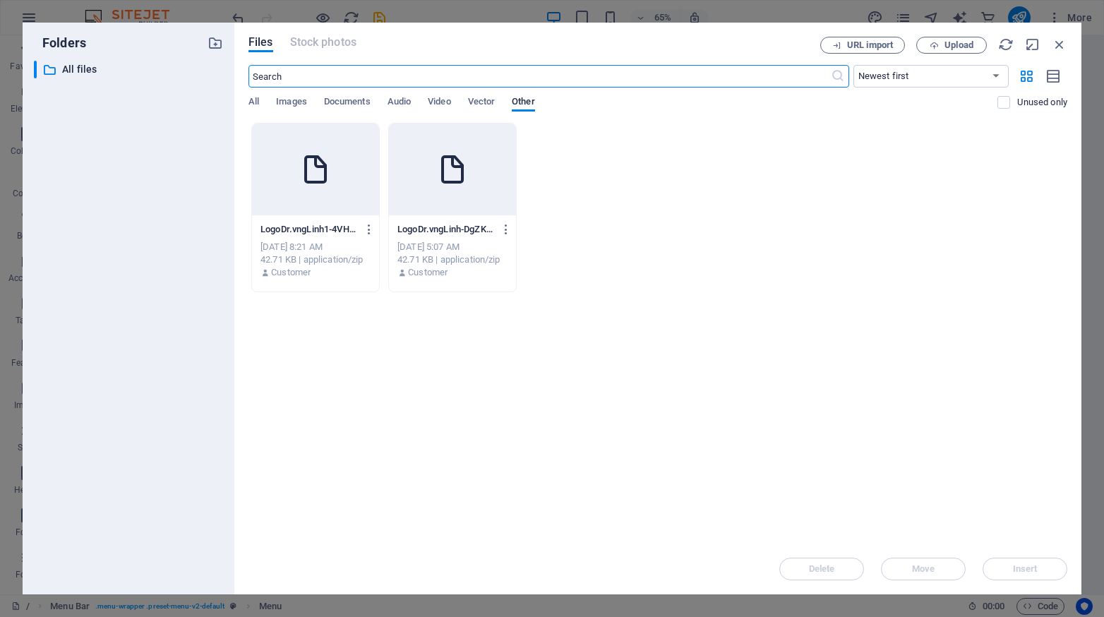
click at [1076, 29] on div "Files Stock photos URL import Upload ​ Newest first Oldest first Name (A-Z) Nam…" at bounding box center [657, 309] width 847 height 572
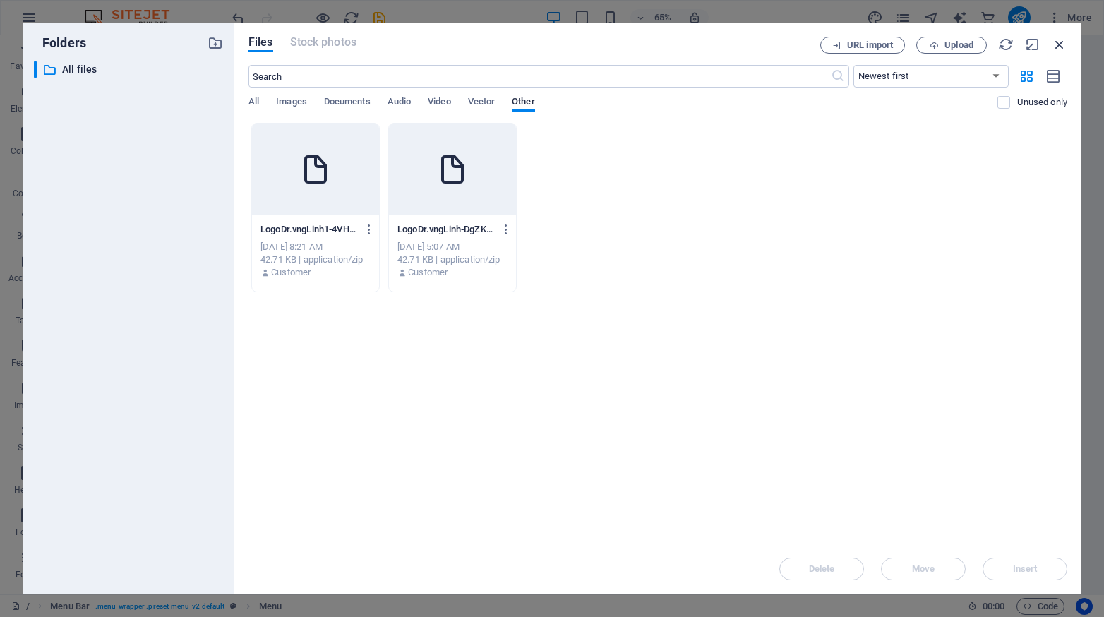
click at [1063, 47] on icon "button" at bounding box center [1060, 45] width 16 height 16
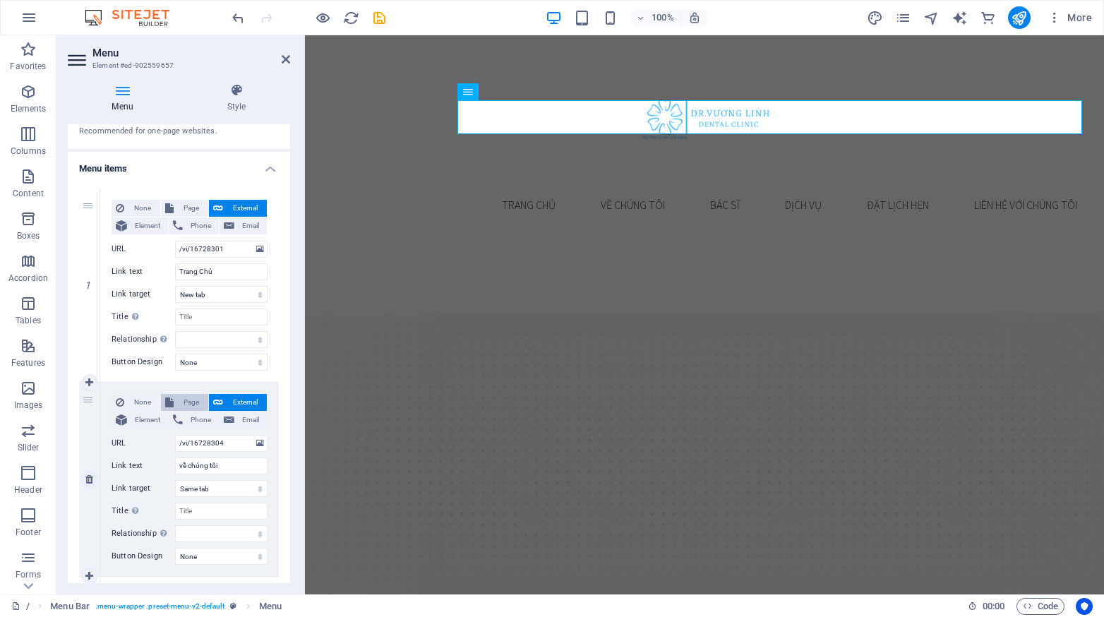
click at [189, 395] on span "Page" at bounding box center [191, 402] width 26 height 17
select select
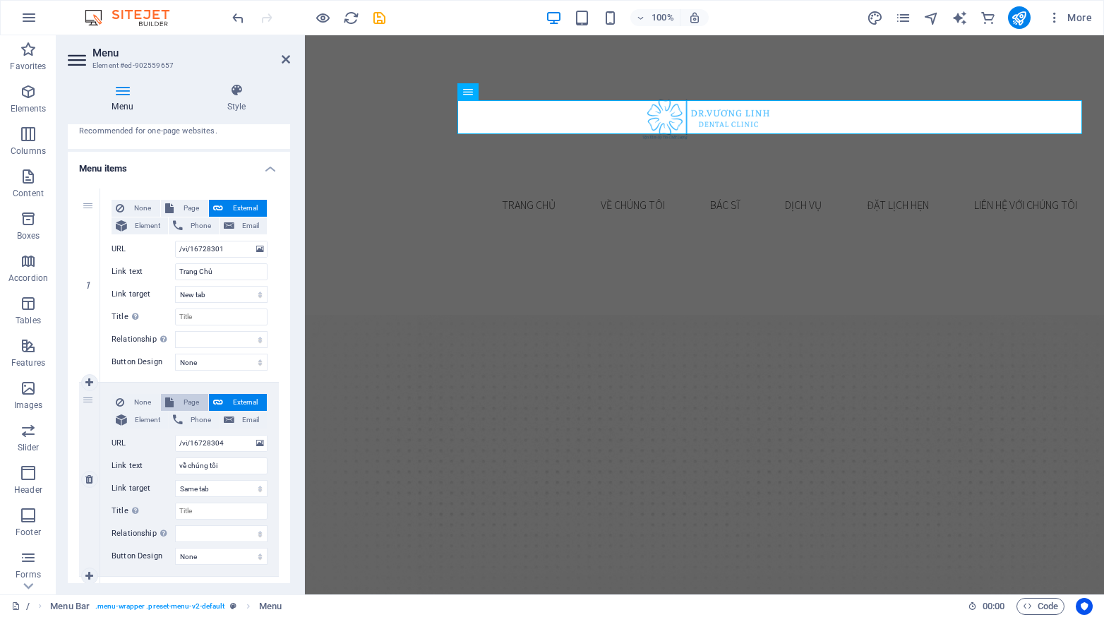
select select
click at [257, 440] on select "/ Về Chúng Tôi Doctors Dịch Vụ Đặt lịch Legal Notice Privacy /" at bounding box center [221, 443] width 92 height 17
select select "1"
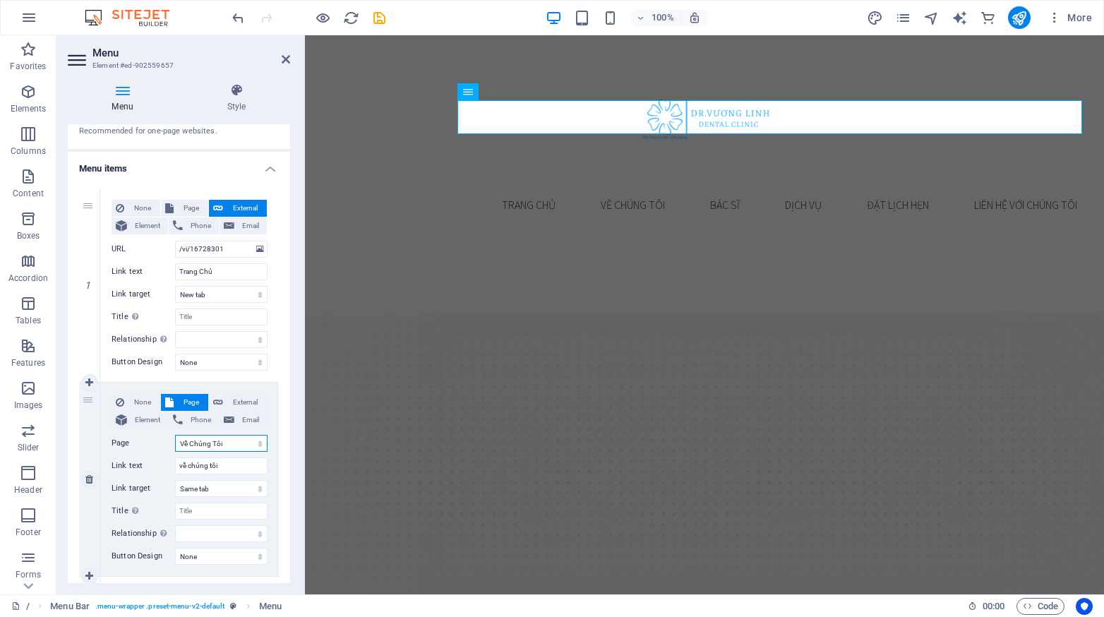
click at [175, 435] on select "/ Về Chúng Tôi Doctors Dịch Vụ Đặt lịch Legal Notice Privacy /" at bounding box center [221, 443] width 92 height 17
select select
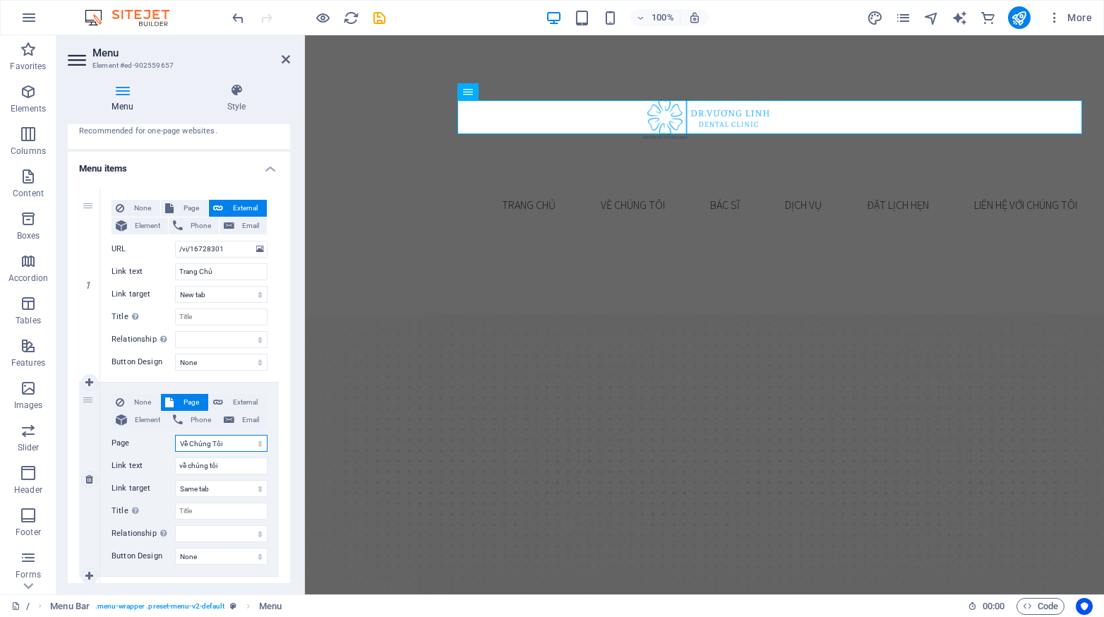
select select
click at [220, 402] on icon at bounding box center [218, 402] width 10 height 17
select select
select select "blank"
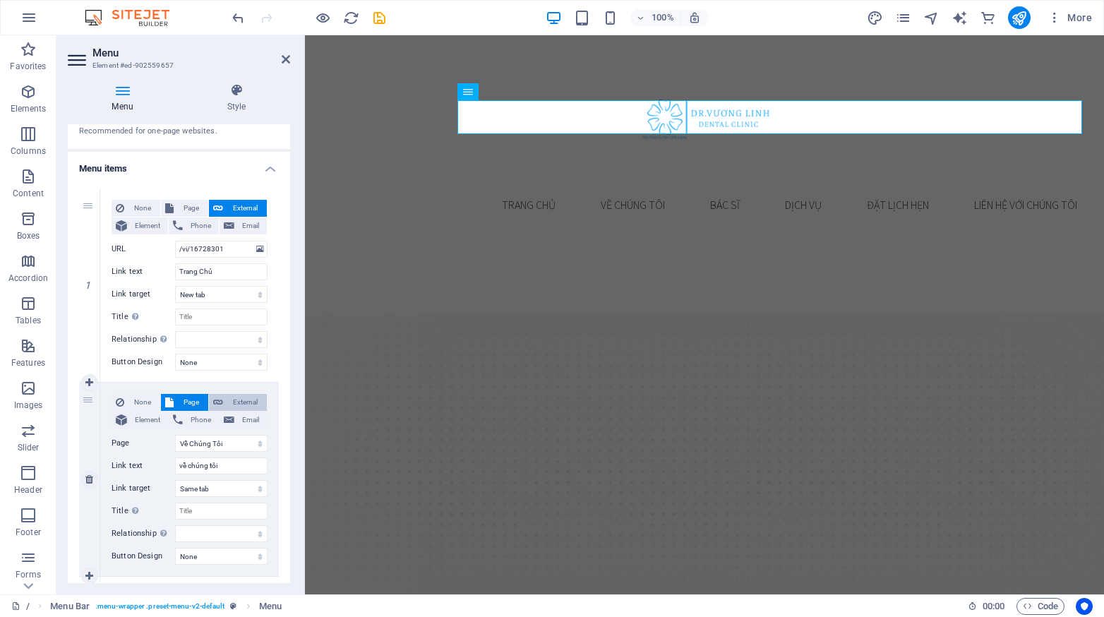
select select
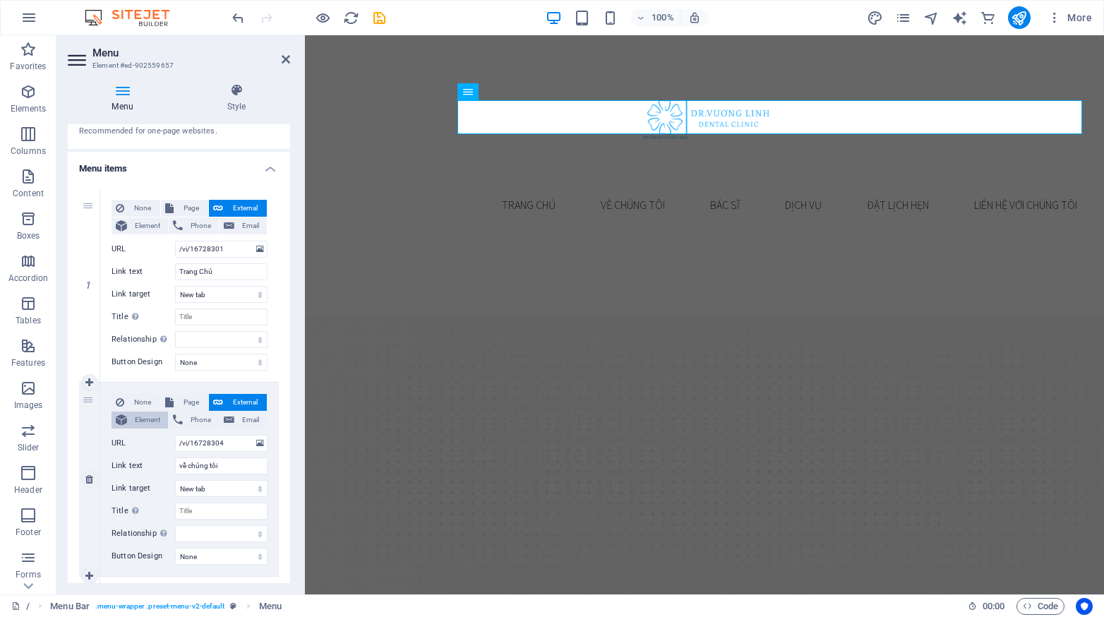
click at [148, 414] on span "Element" at bounding box center [147, 420] width 32 height 17
select select
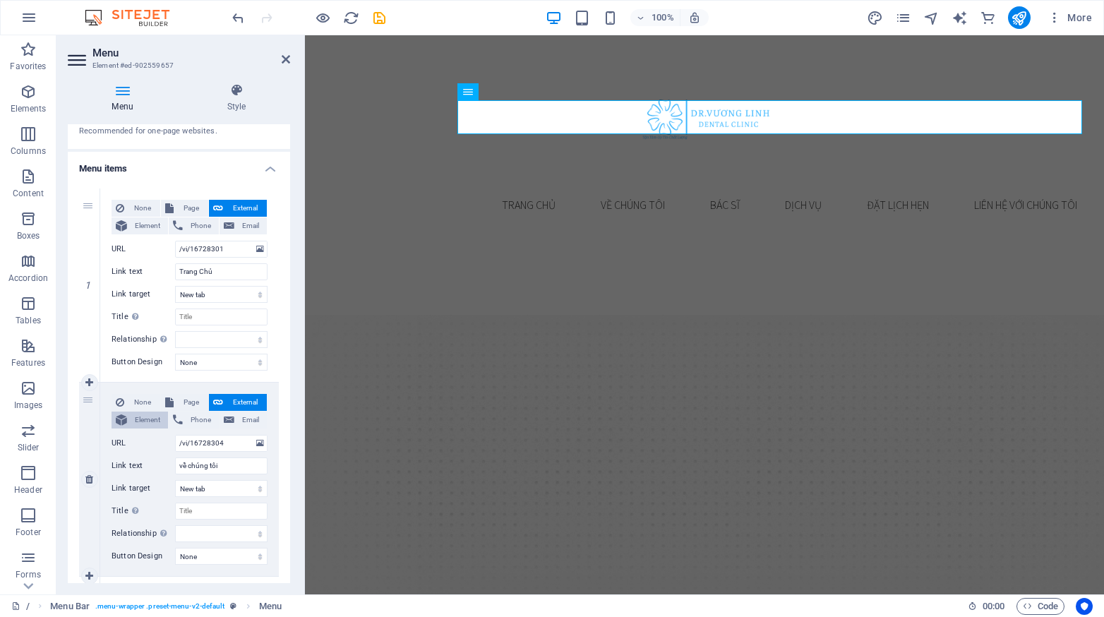
select select
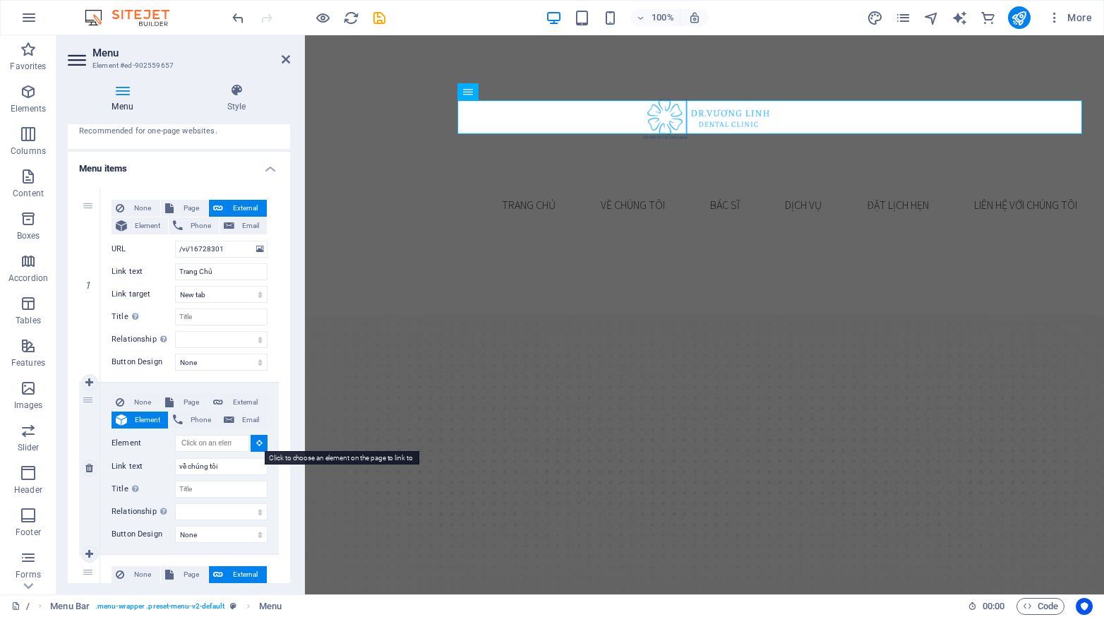
click at [258, 439] on icon at bounding box center [259, 442] width 6 height 7
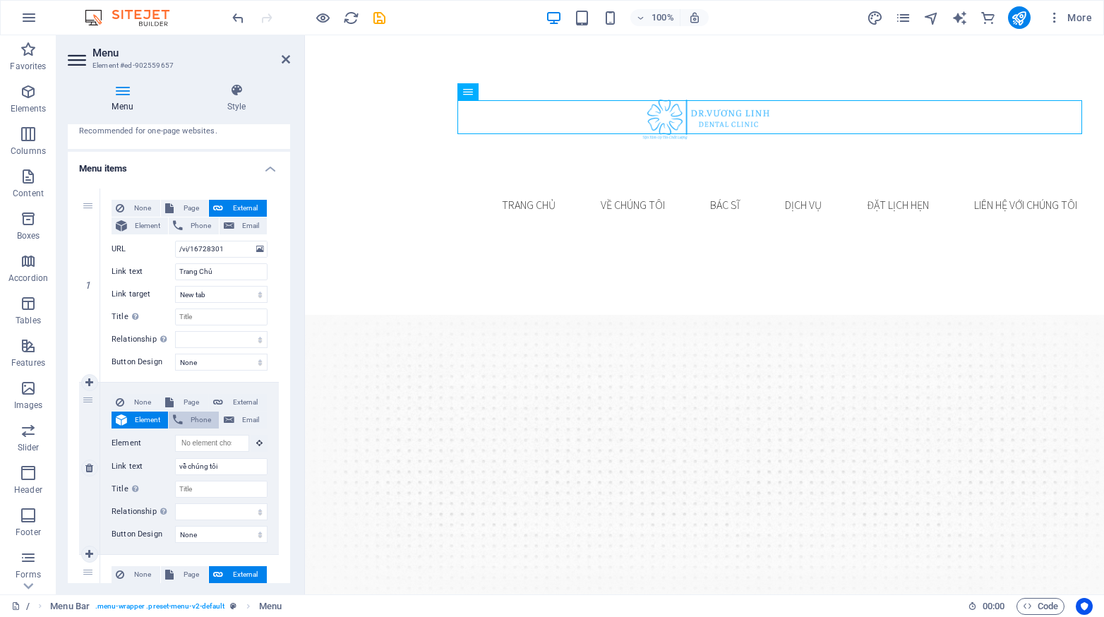
click at [200, 414] on span "Phone" at bounding box center [201, 420] width 28 height 17
select select
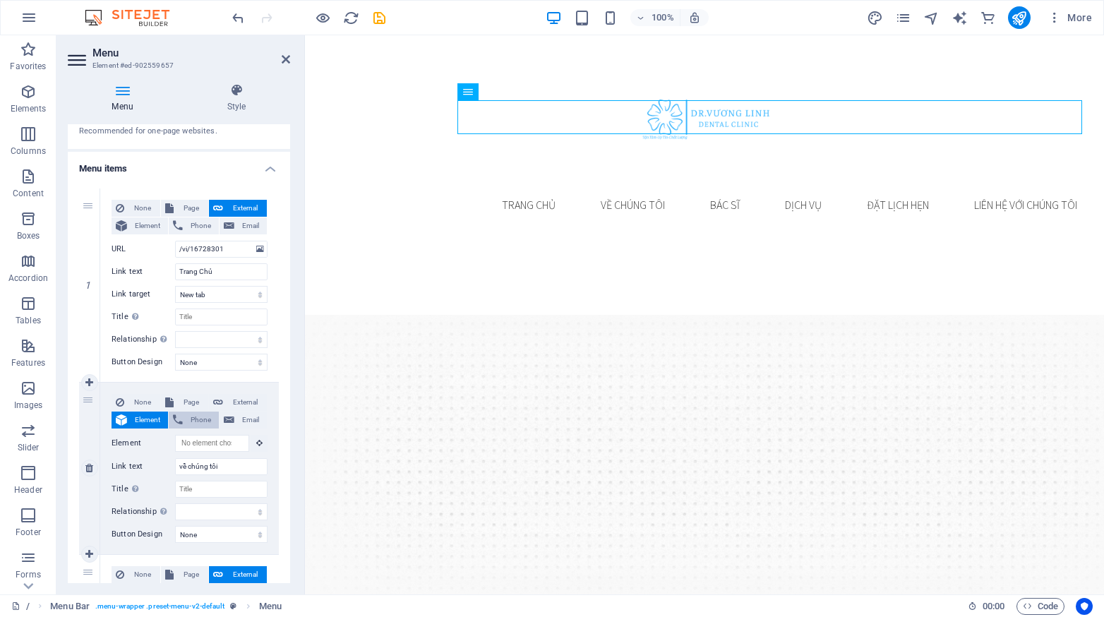
select select
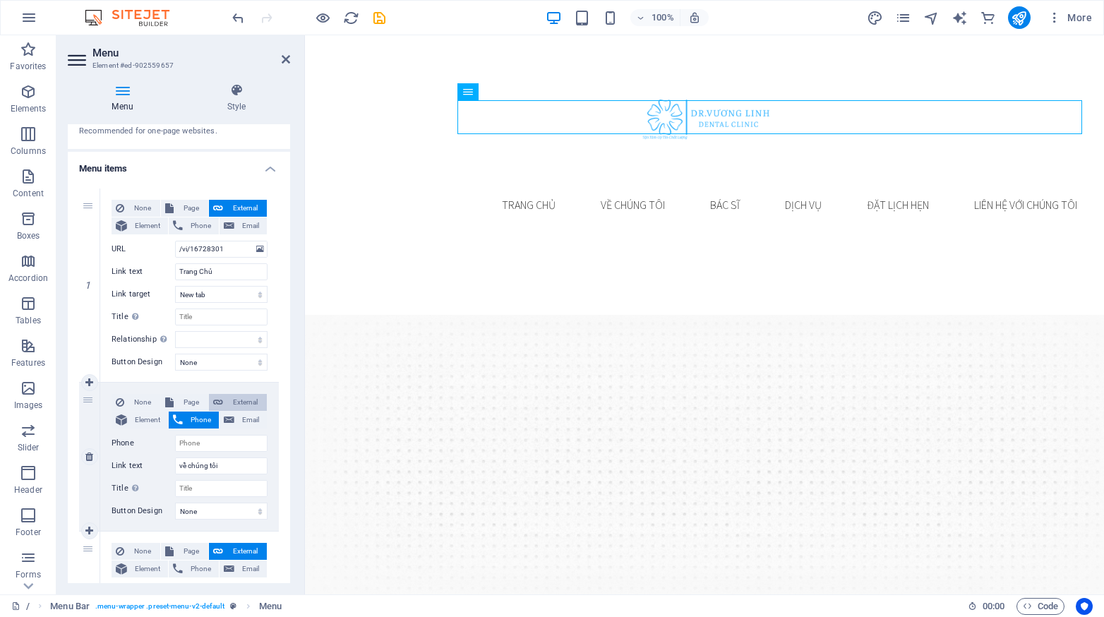
click at [227, 401] on span "External" at bounding box center [244, 402] width 35 height 17
select select
select select "blank"
select select
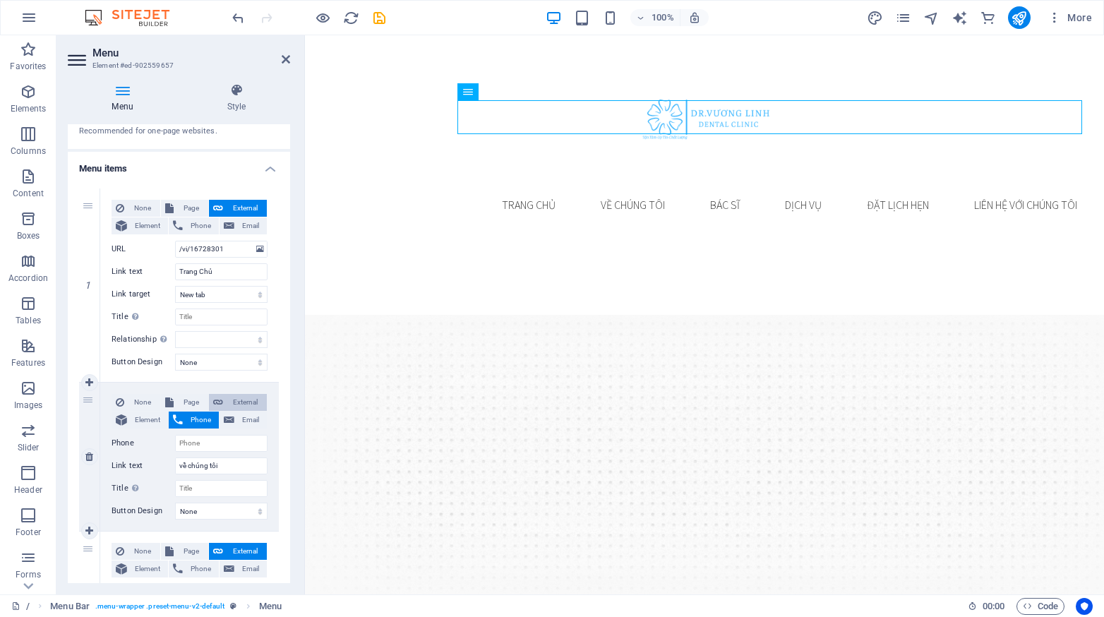
select select
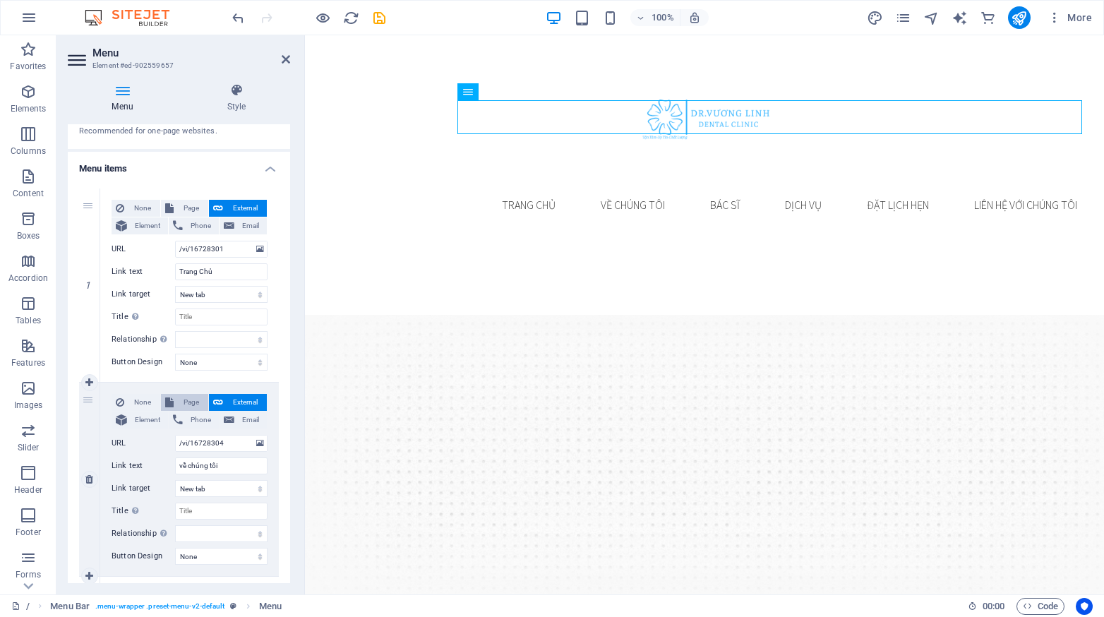
click at [186, 401] on span "Page" at bounding box center [191, 402] width 26 height 17
select select
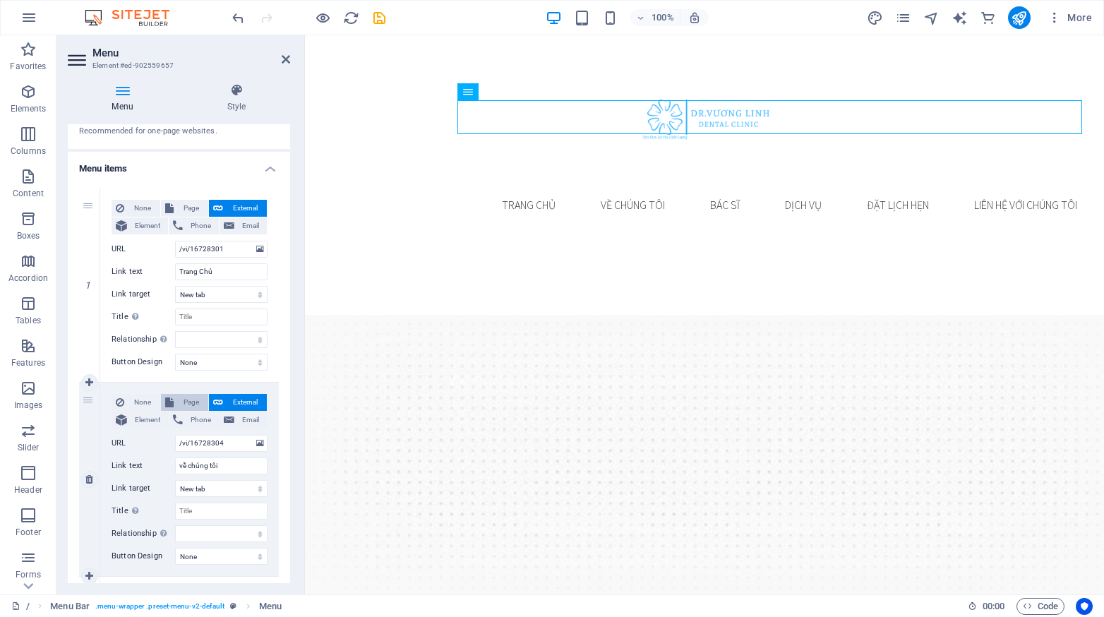
select select
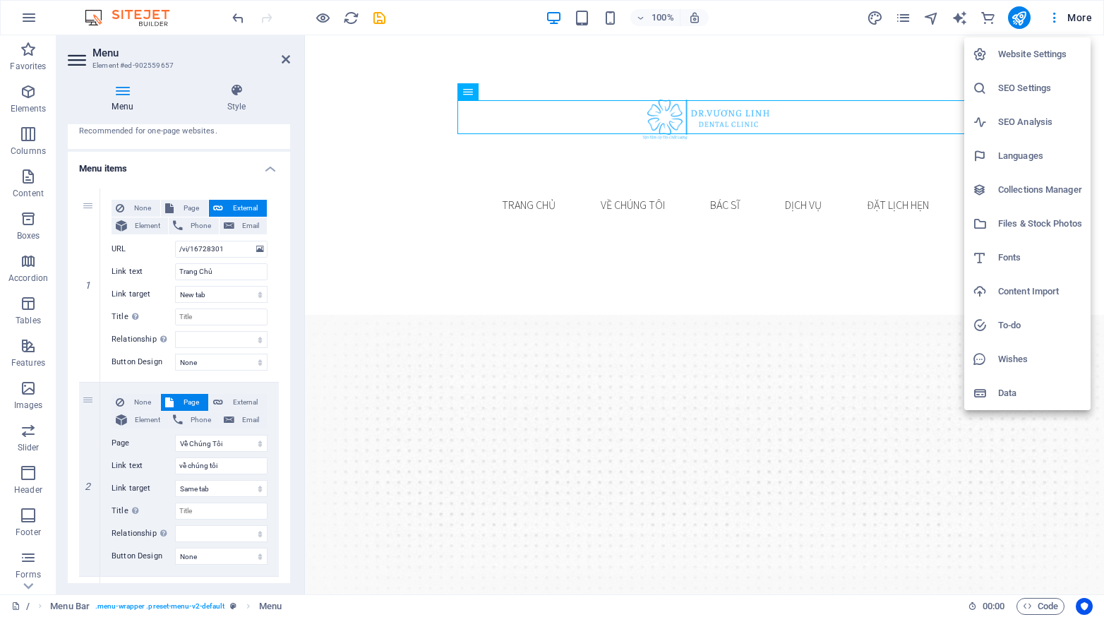
click at [1039, 293] on h6 "Content Import" at bounding box center [1040, 291] width 84 height 17
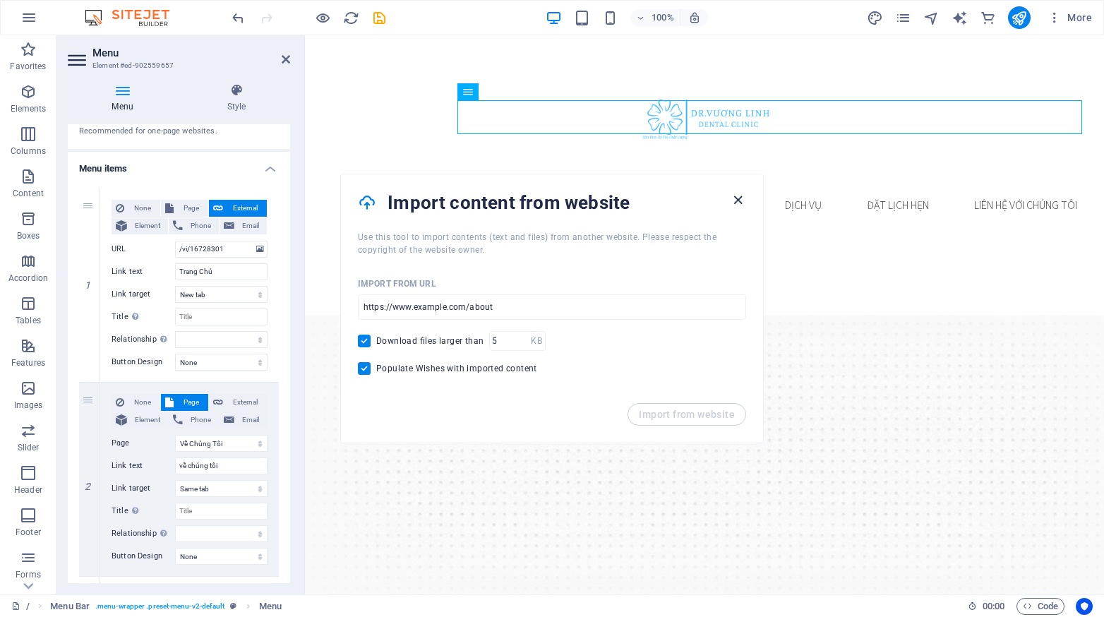
click at [742, 201] on icon "button" at bounding box center [738, 200] width 16 height 16
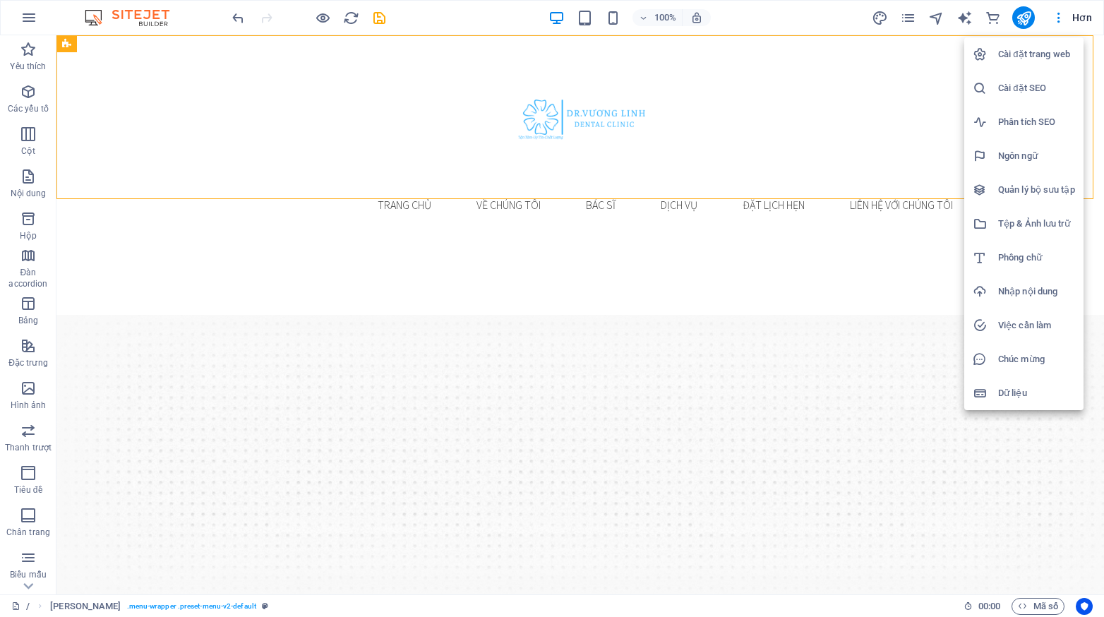
click at [1020, 361] on font "Chúc mừng" at bounding box center [1021, 359] width 47 height 11
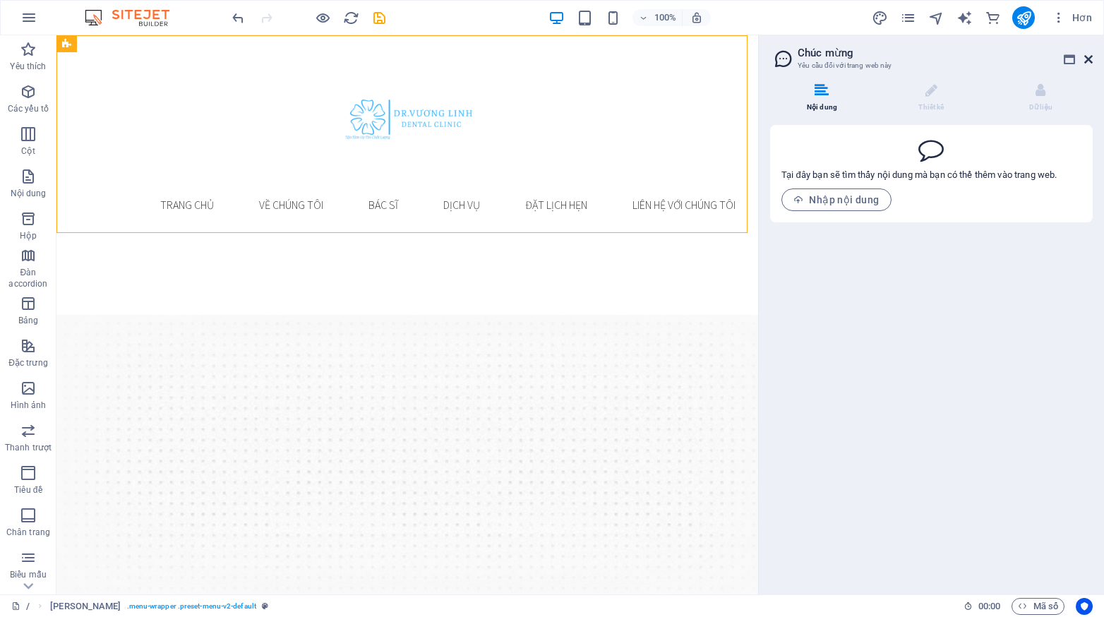
click at [1090, 56] on icon at bounding box center [1088, 59] width 8 height 11
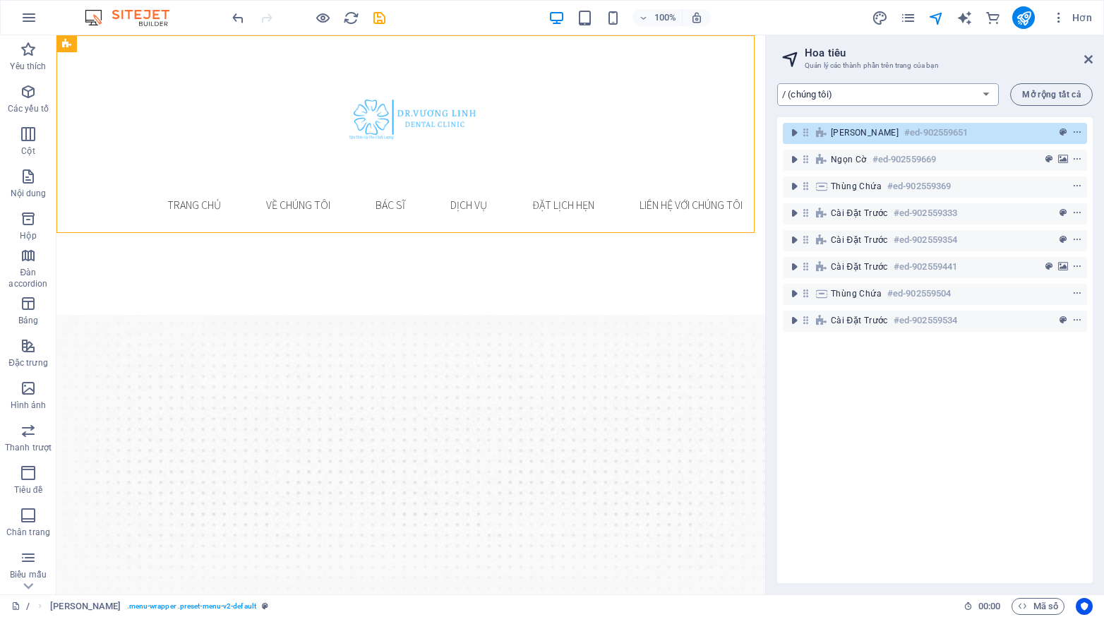
click at [983, 95] on select "/ (chúng tôi) Về Chúng Tôi (vi) Bác sĩ (vi) Dịch Vụ (vi) Đặt lịch (vi) Thông bá…" at bounding box center [888, 94] width 222 height 23
click at [983, 54] on h2 "Hoa tiêu" at bounding box center [949, 53] width 288 height 13
select select "rem"
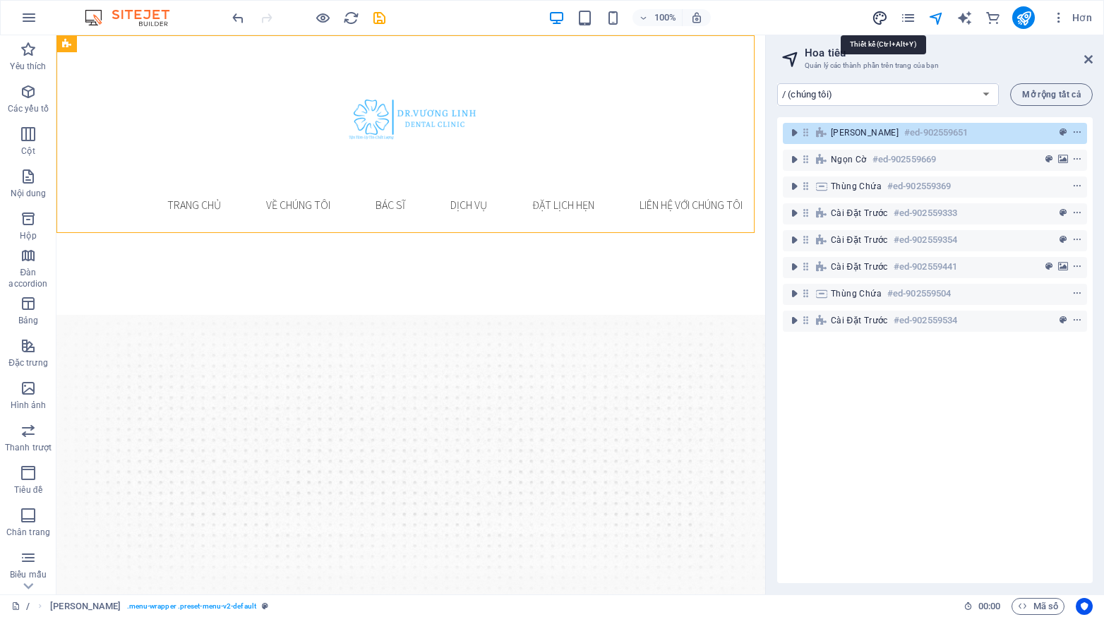
select select "300"
select select "px"
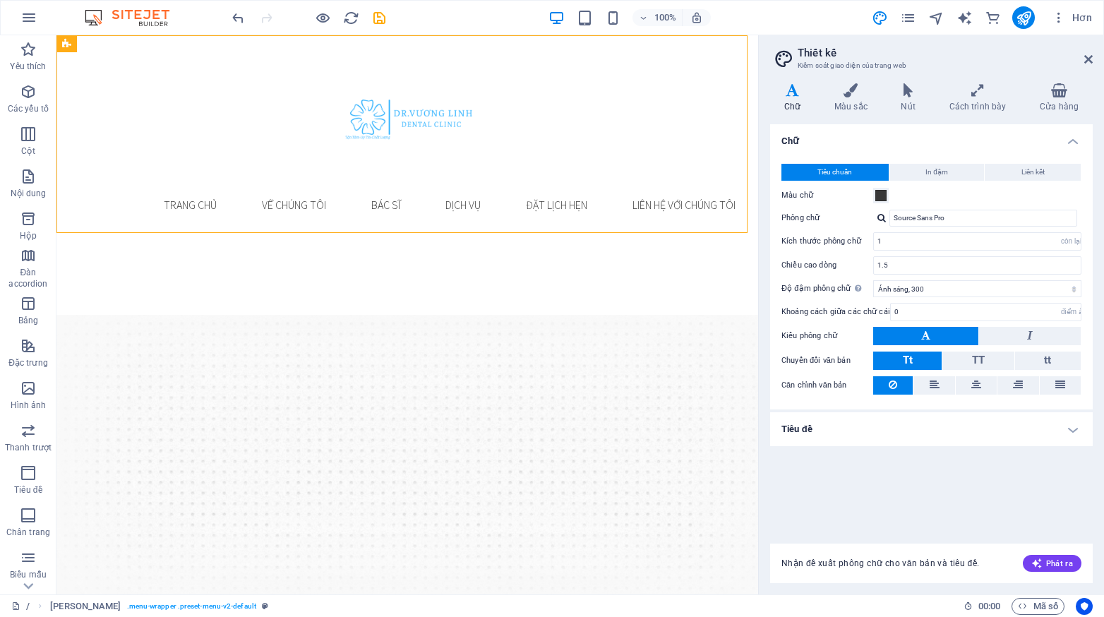
click at [962, 421] on h4 "Tiêu đề" at bounding box center [931, 429] width 323 height 34
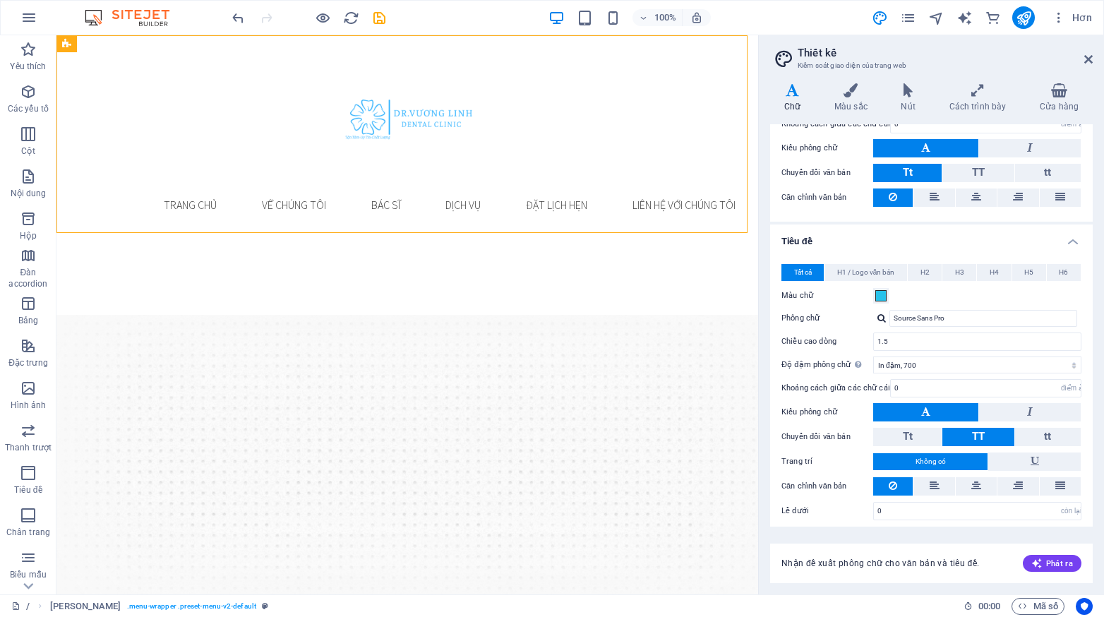
scroll to position [0, 0]
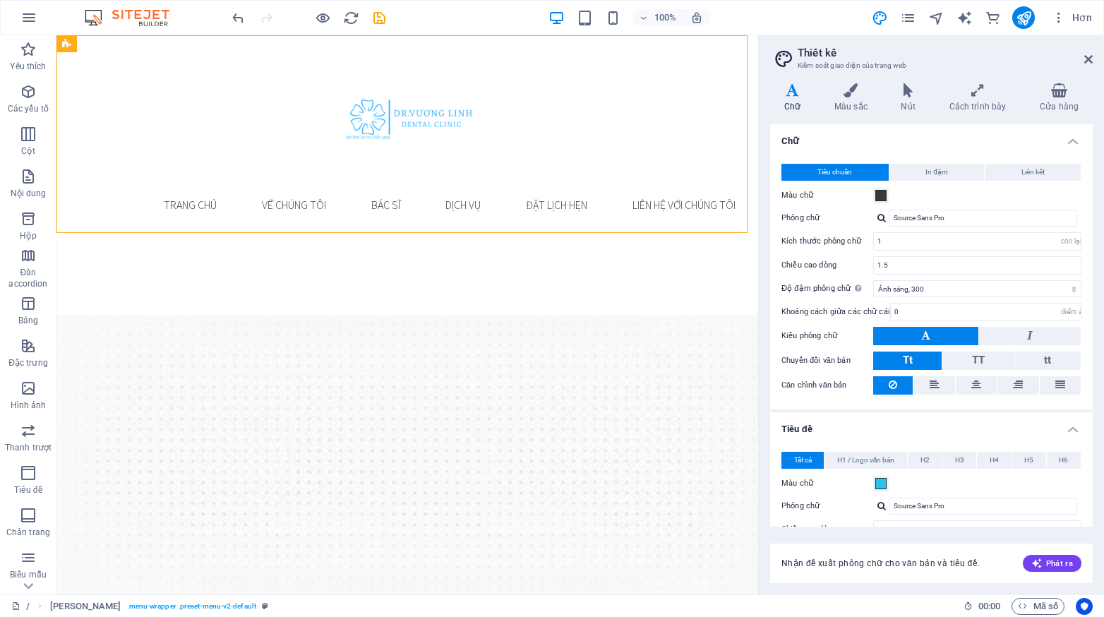
click at [855, 82] on div "Các biến thể Chữ Màu sắc Nút Cách trình bày Cửa hàng Chữ Tiêu chuẩn In đậm Liên…" at bounding box center [931, 333] width 345 height 522
click at [913, 104] on font "Nút" at bounding box center [908, 107] width 14 height 10
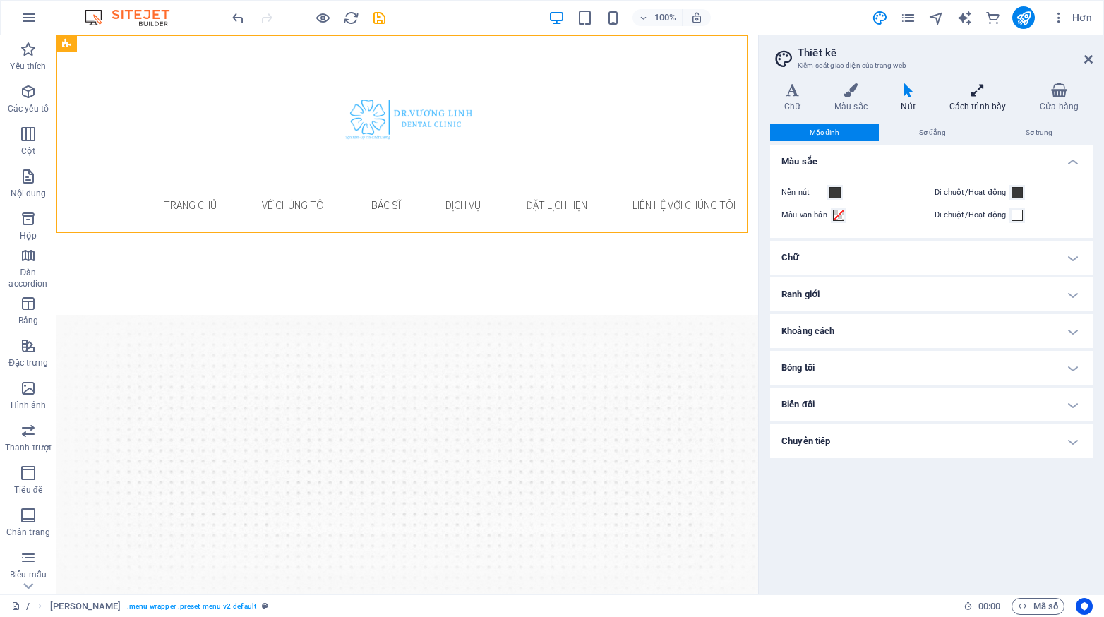
click at [990, 102] on font "Cách trình bày" at bounding box center [978, 107] width 57 height 10
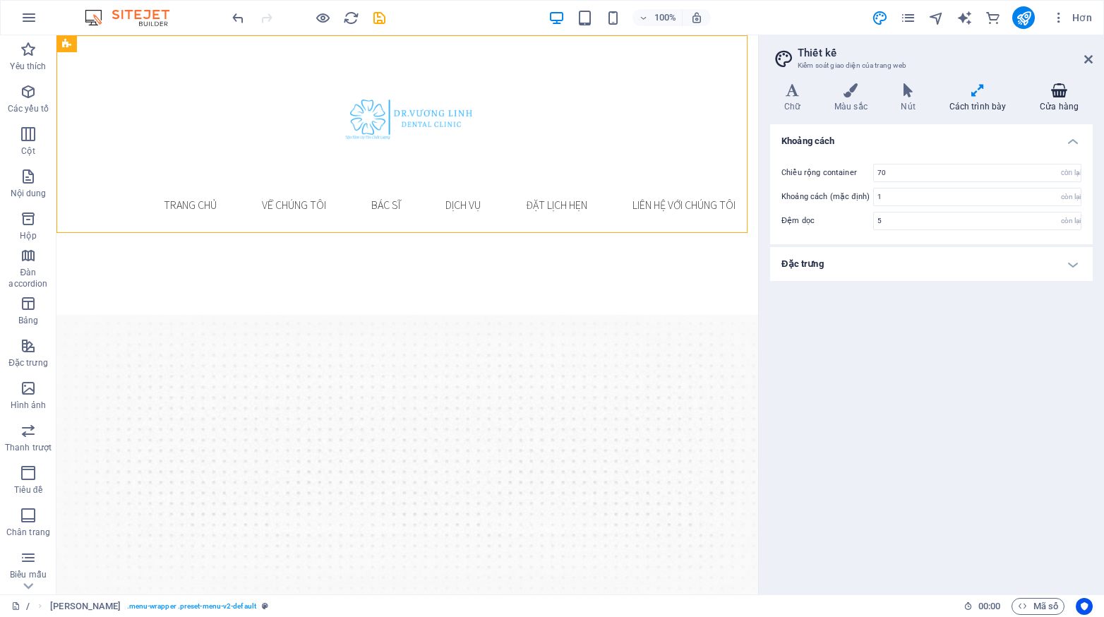
click at [1068, 91] on icon at bounding box center [1059, 90] width 67 height 14
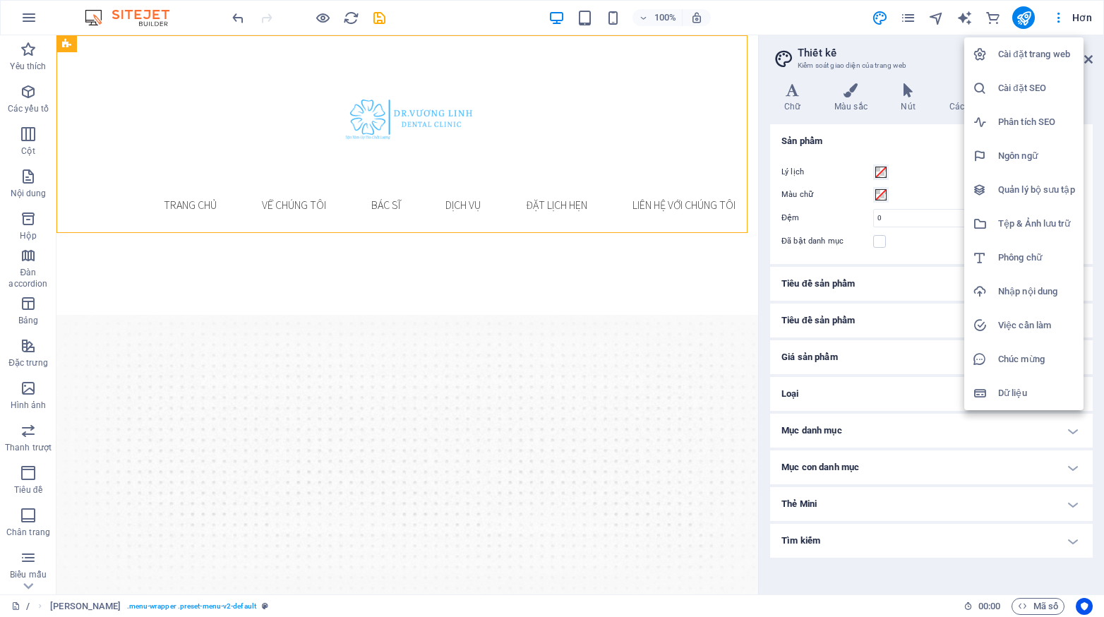
click at [1043, 391] on h6 "Dữ liệu" at bounding box center [1036, 393] width 77 height 17
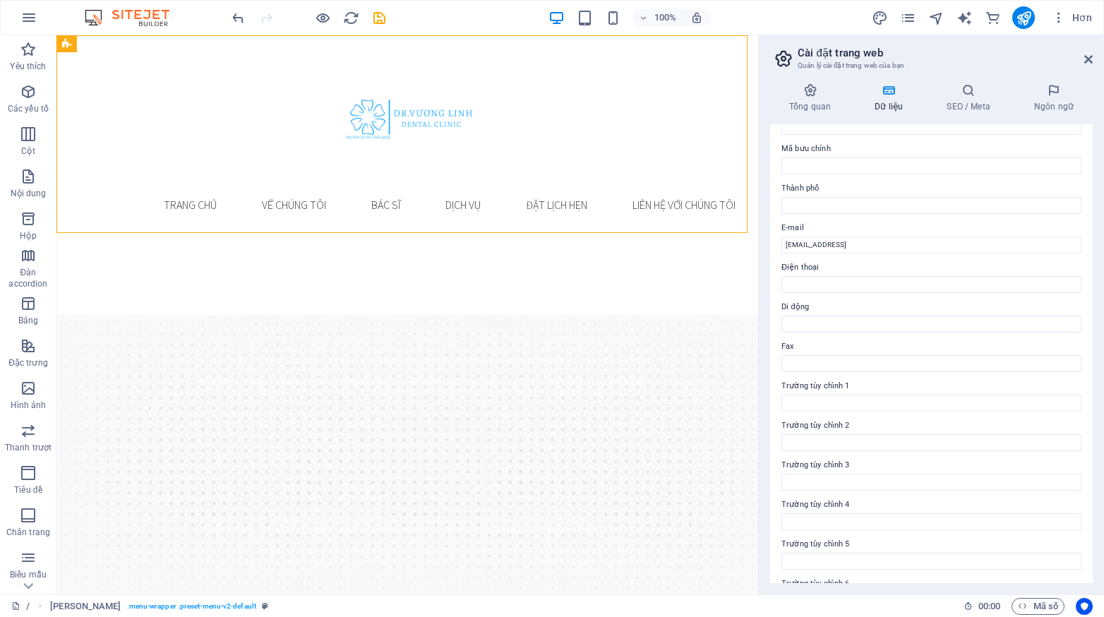
scroll to position [219, 0]
click at [971, 107] on font "SEO / Meta" at bounding box center [968, 107] width 43 height 10
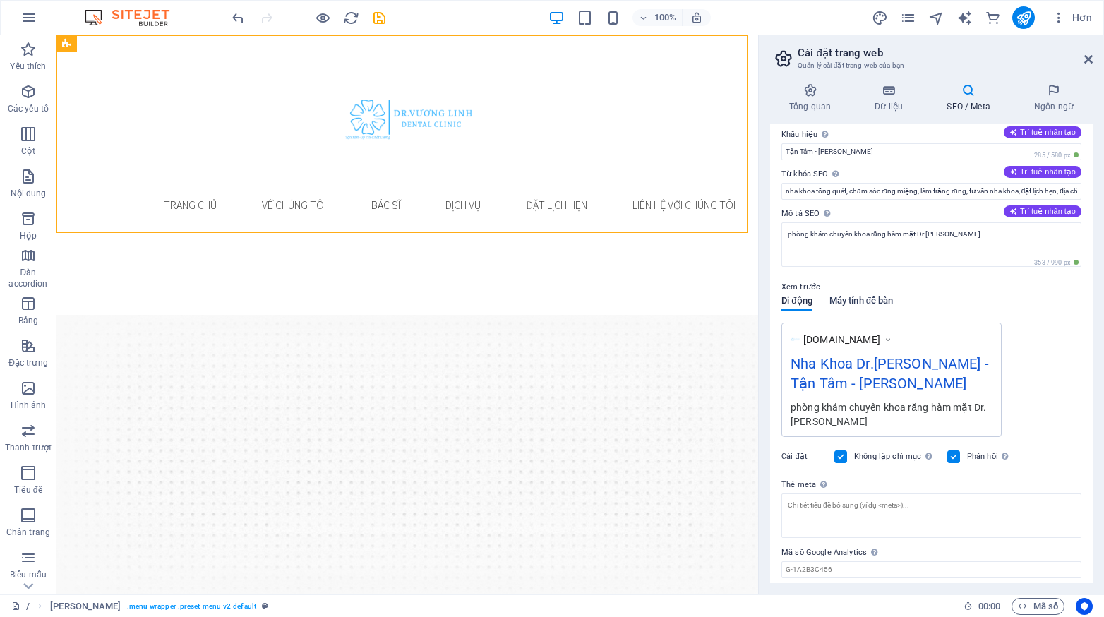
click at [885, 301] on font "Máy tính để bàn" at bounding box center [862, 300] width 64 height 11
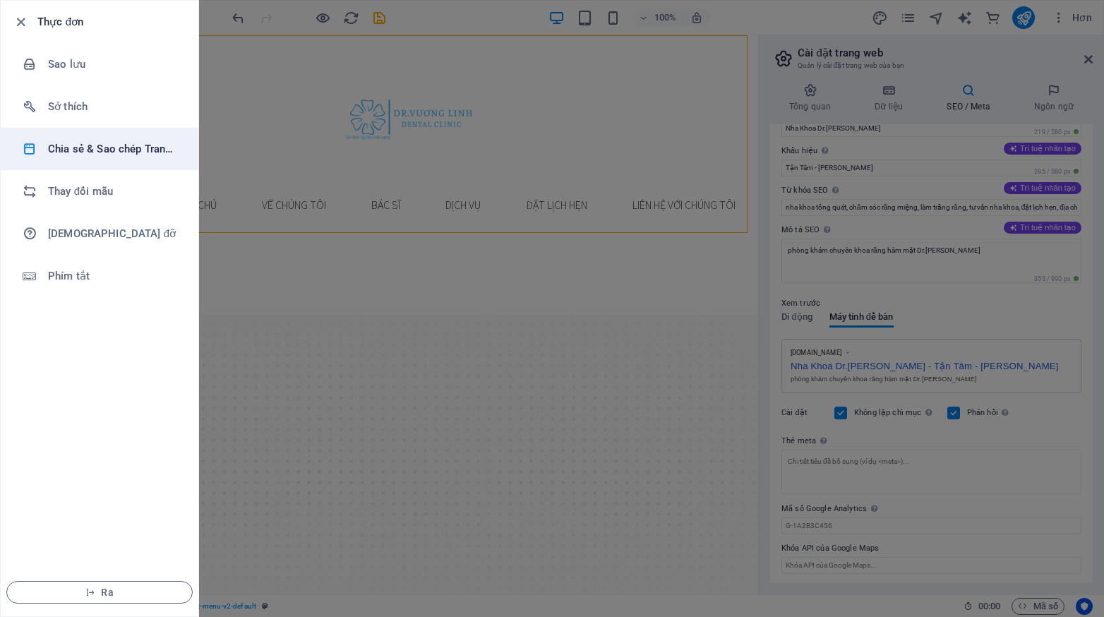
click at [131, 161] on li "Chia sẻ & Sao chép Trang web" at bounding box center [100, 149] width 198 height 42
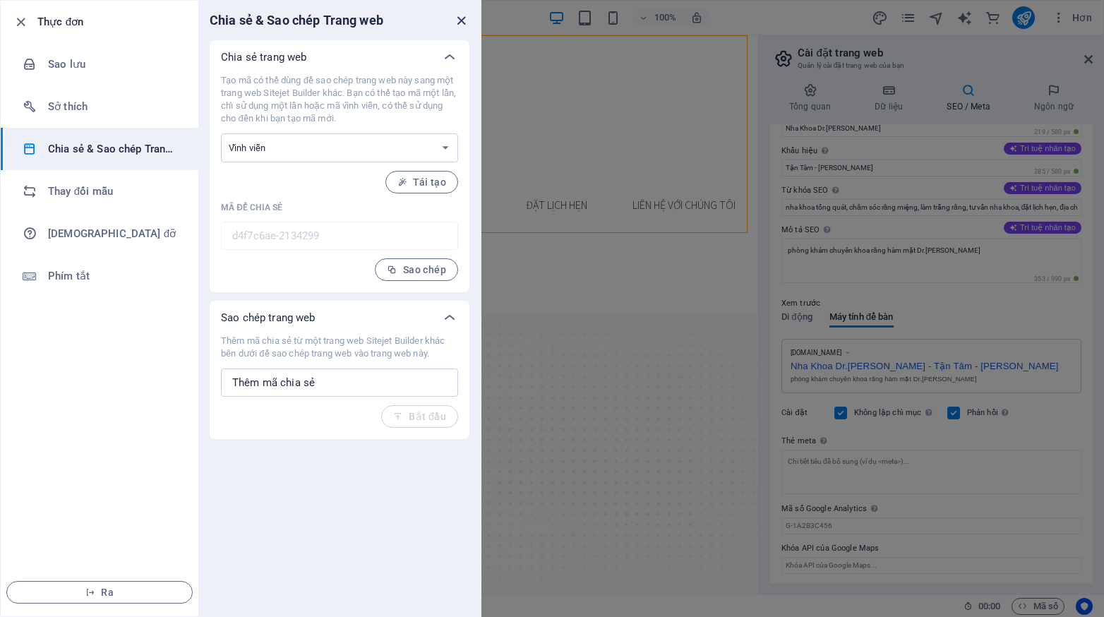
click at [462, 21] on icon "đóng" at bounding box center [461, 21] width 16 height 16
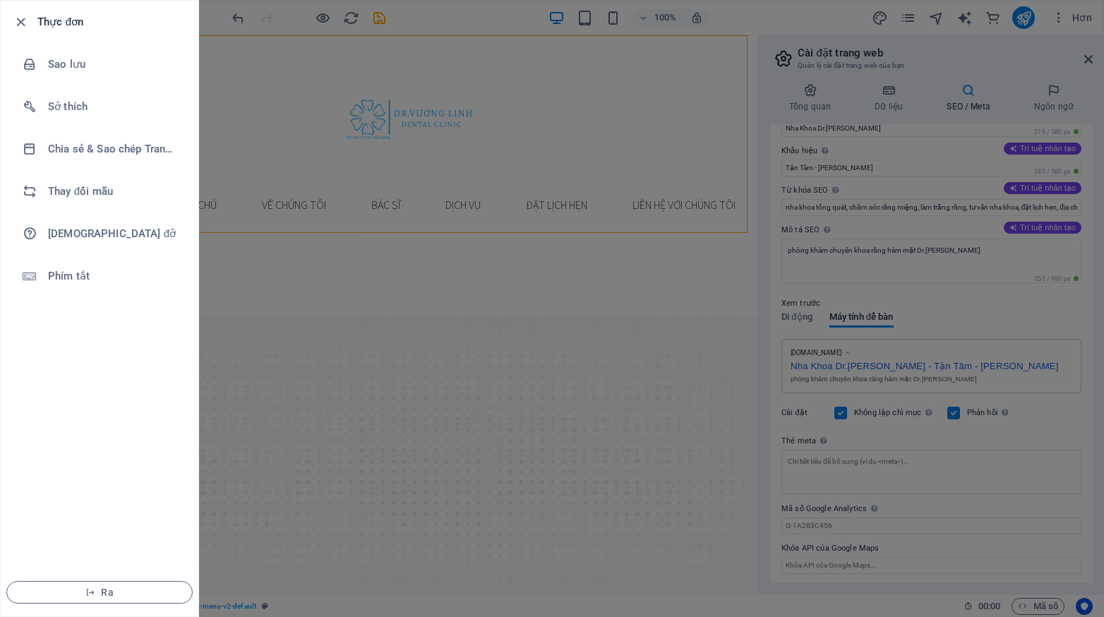
click at [317, 134] on div at bounding box center [552, 308] width 1104 height 617
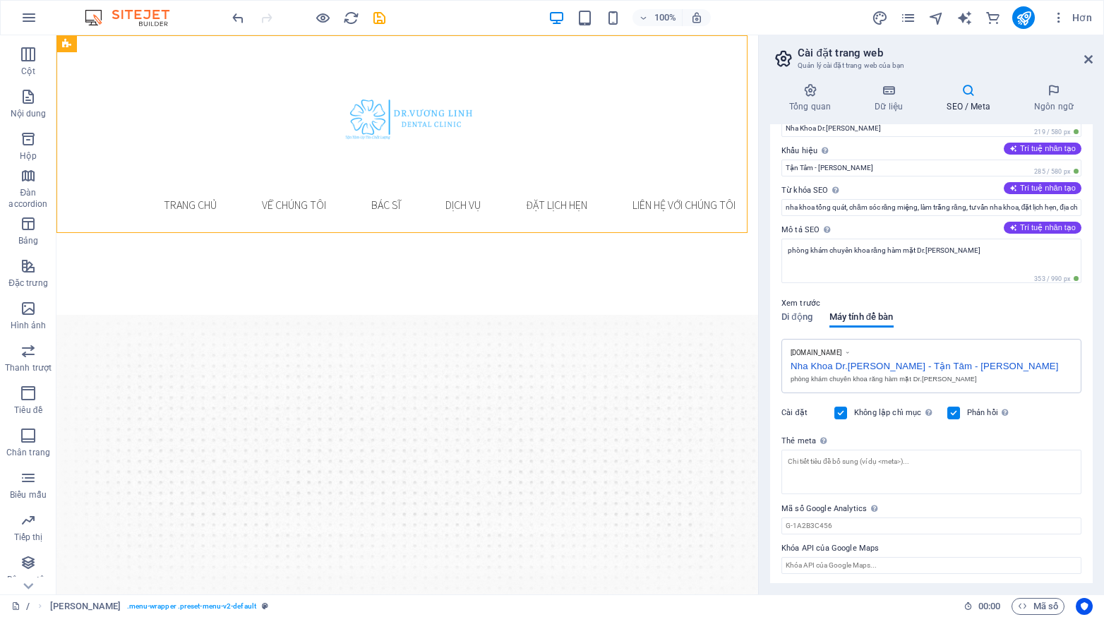
scroll to position [118, 0]
click at [31, 576] on span "Thương mại" at bounding box center [28, 575] width 56 height 34
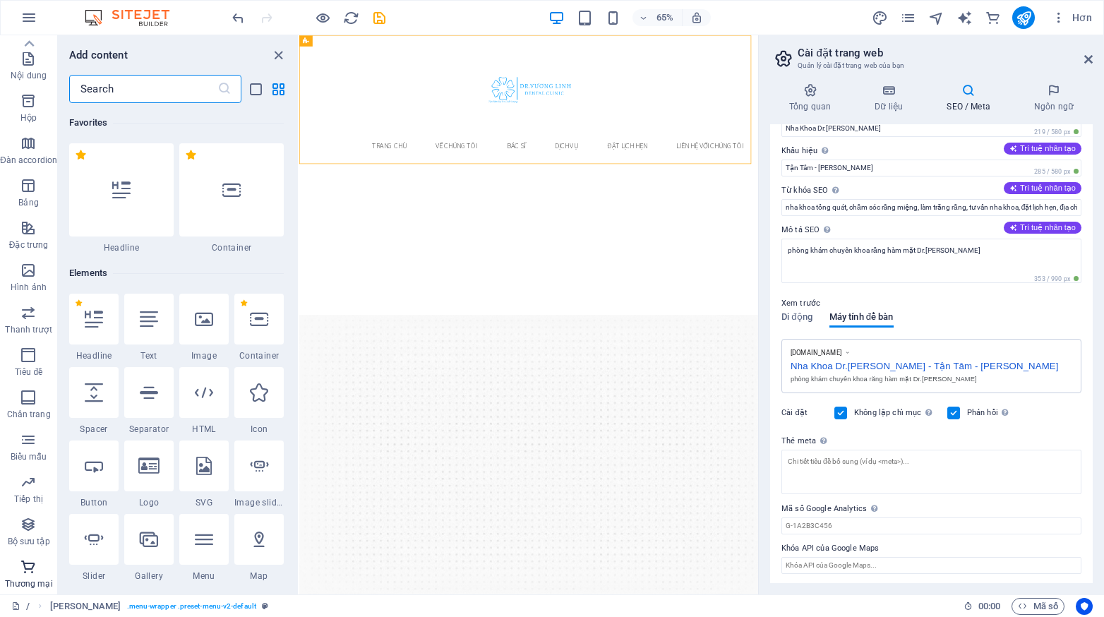
scroll to position [13605, 0]
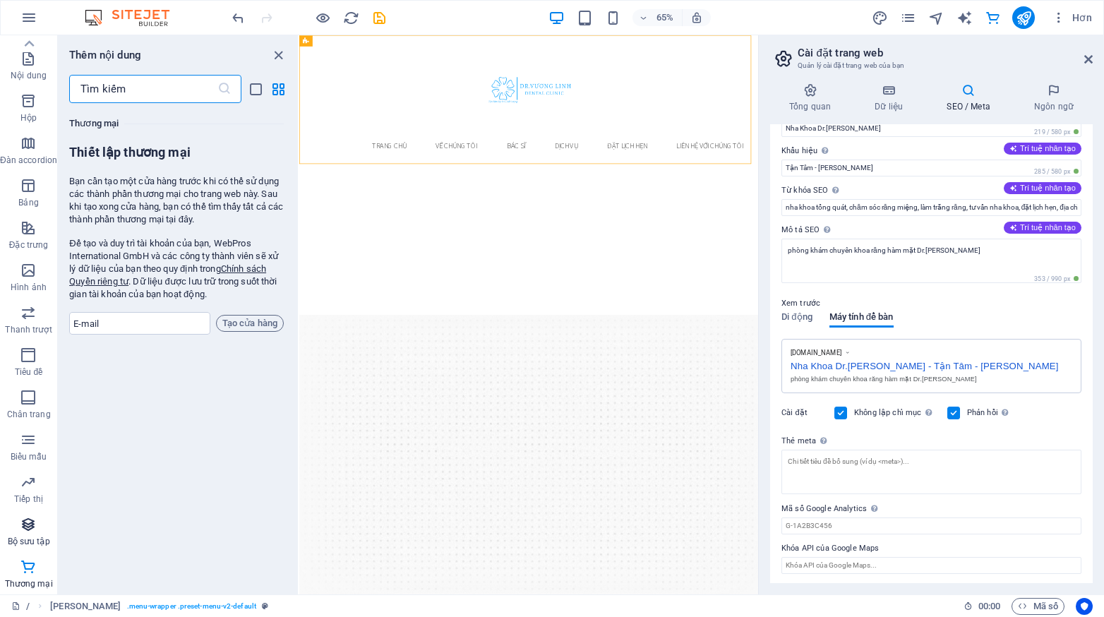
click at [32, 521] on icon "button" at bounding box center [28, 524] width 17 height 17
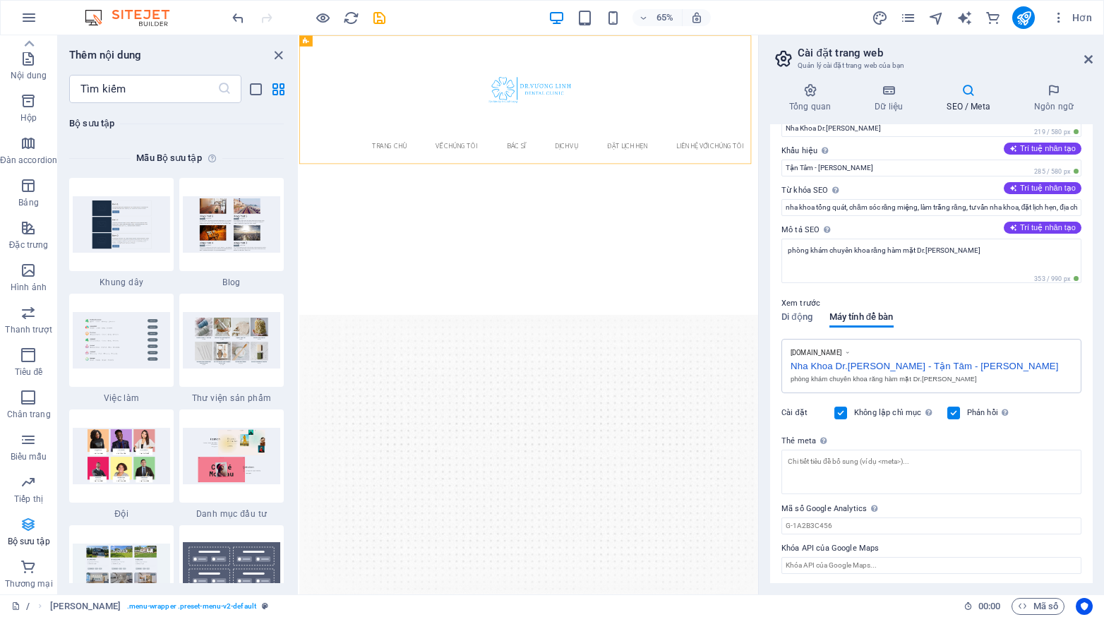
scroll to position [12924, 0]
click at [21, 480] on icon "button" at bounding box center [28, 482] width 17 height 17
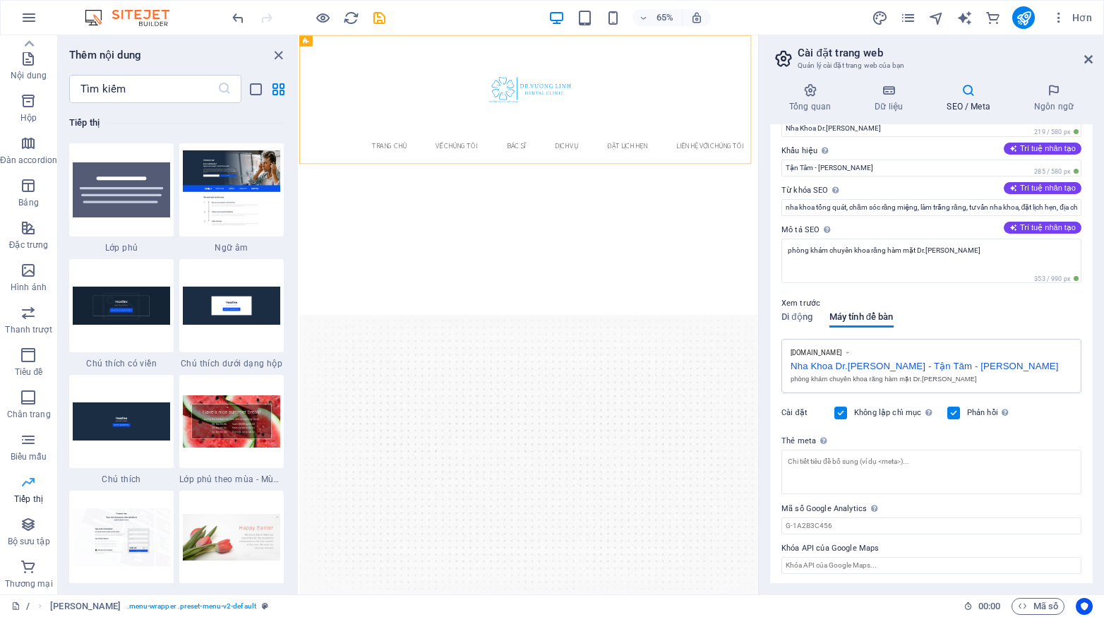
scroll to position [11500, 0]
click at [25, 483] on icon "button" at bounding box center [28, 482] width 17 height 17
click at [25, 455] on font "Biểu mẫu" at bounding box center [29, 457] width 37 height 10
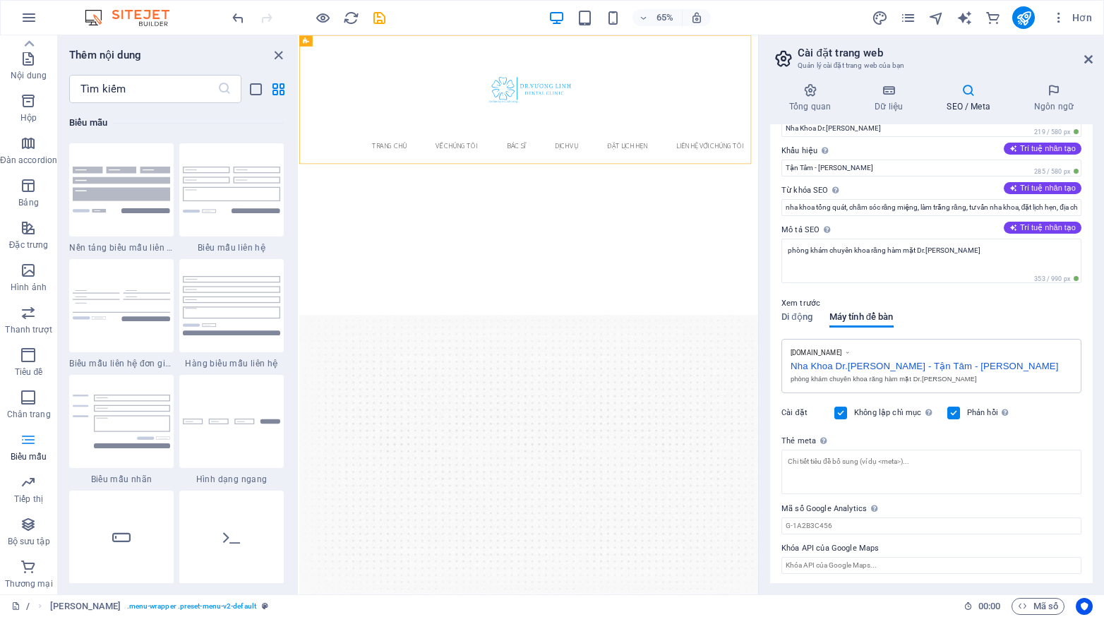
scroll to position [10307, 0]
click at [32, 402] on icon "button" at bounding box center [28, 397] width 17 height 17
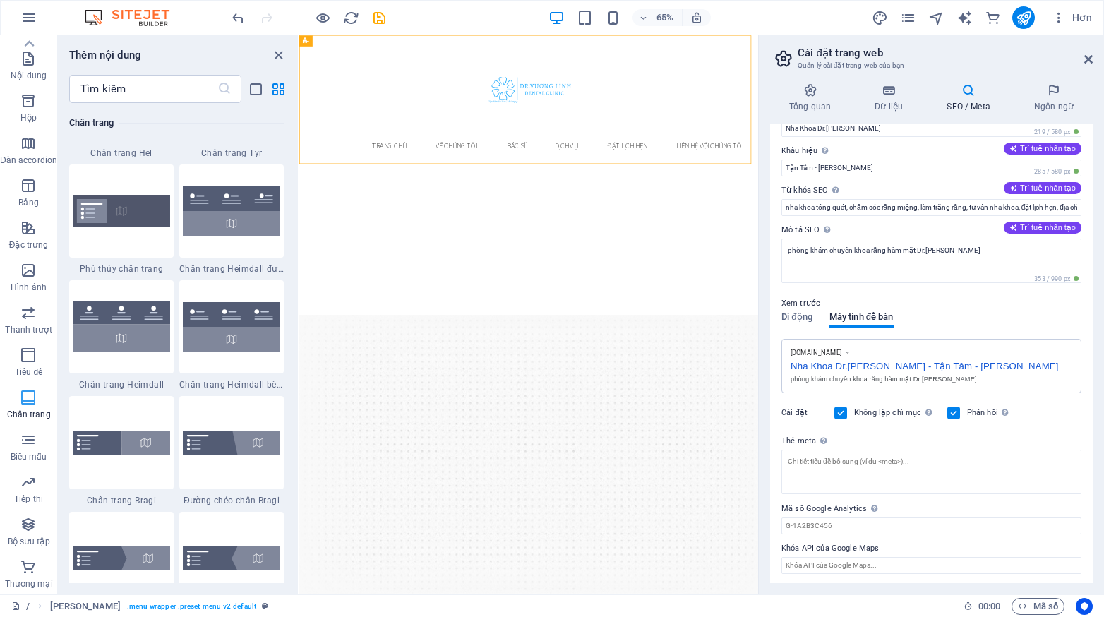
scroll to position [9347, 0]
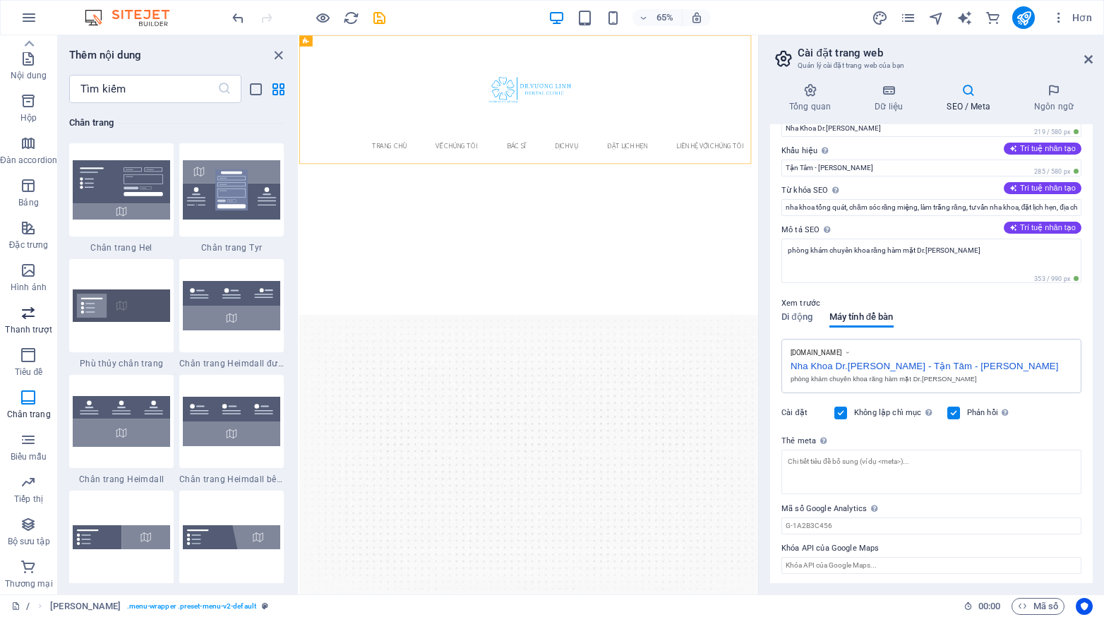
click at [34, 326] on font "Thanh trượt" at bounding box center [28, 330] width 47 height 10
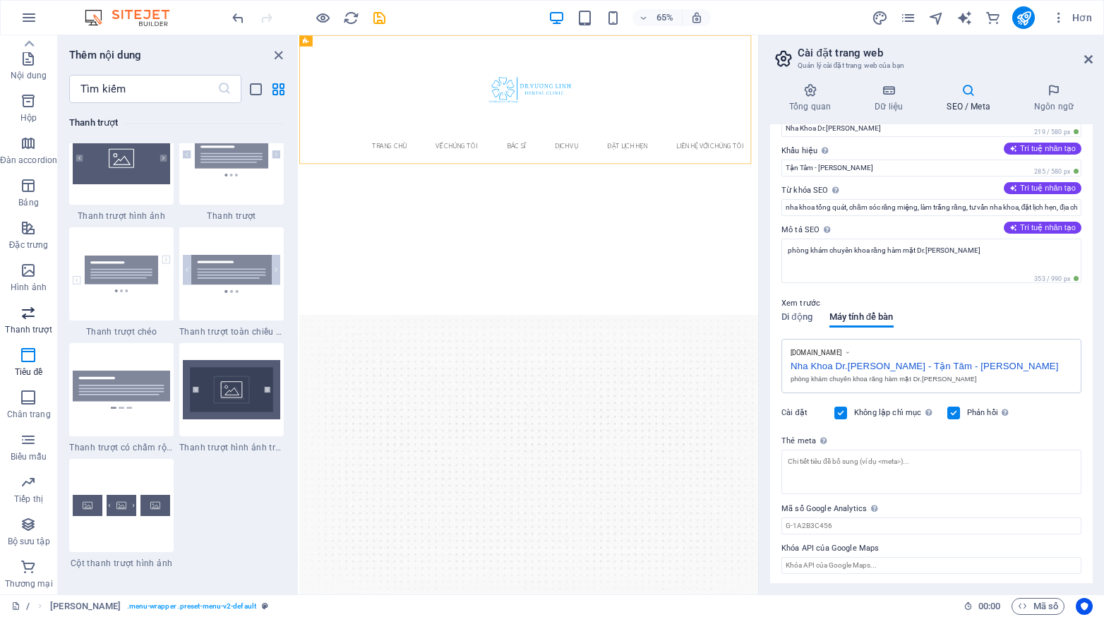
scroll to position [8004, 0]
